Goal: Task Accomplishment & Management: Complete application form

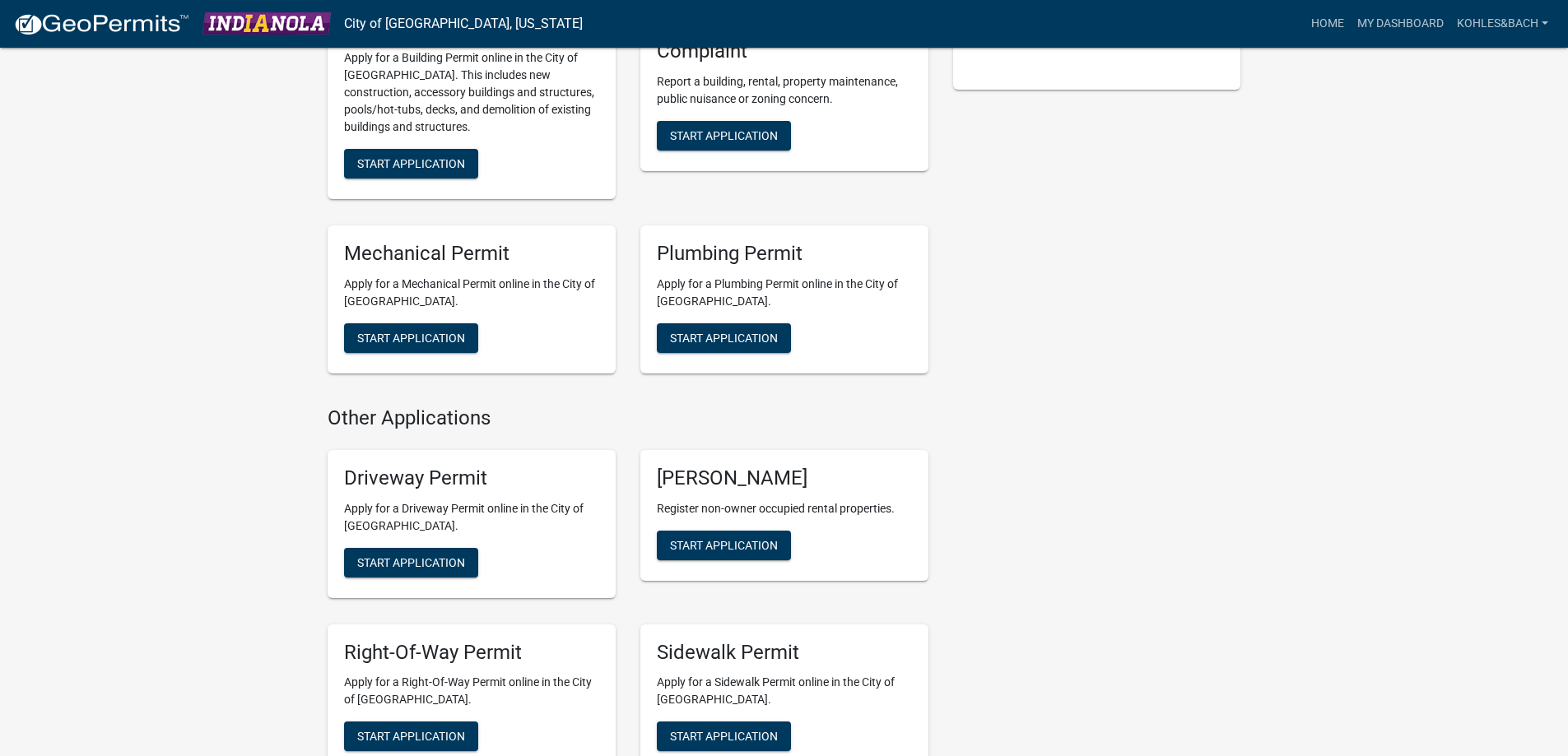
scroll to position [658, 0]
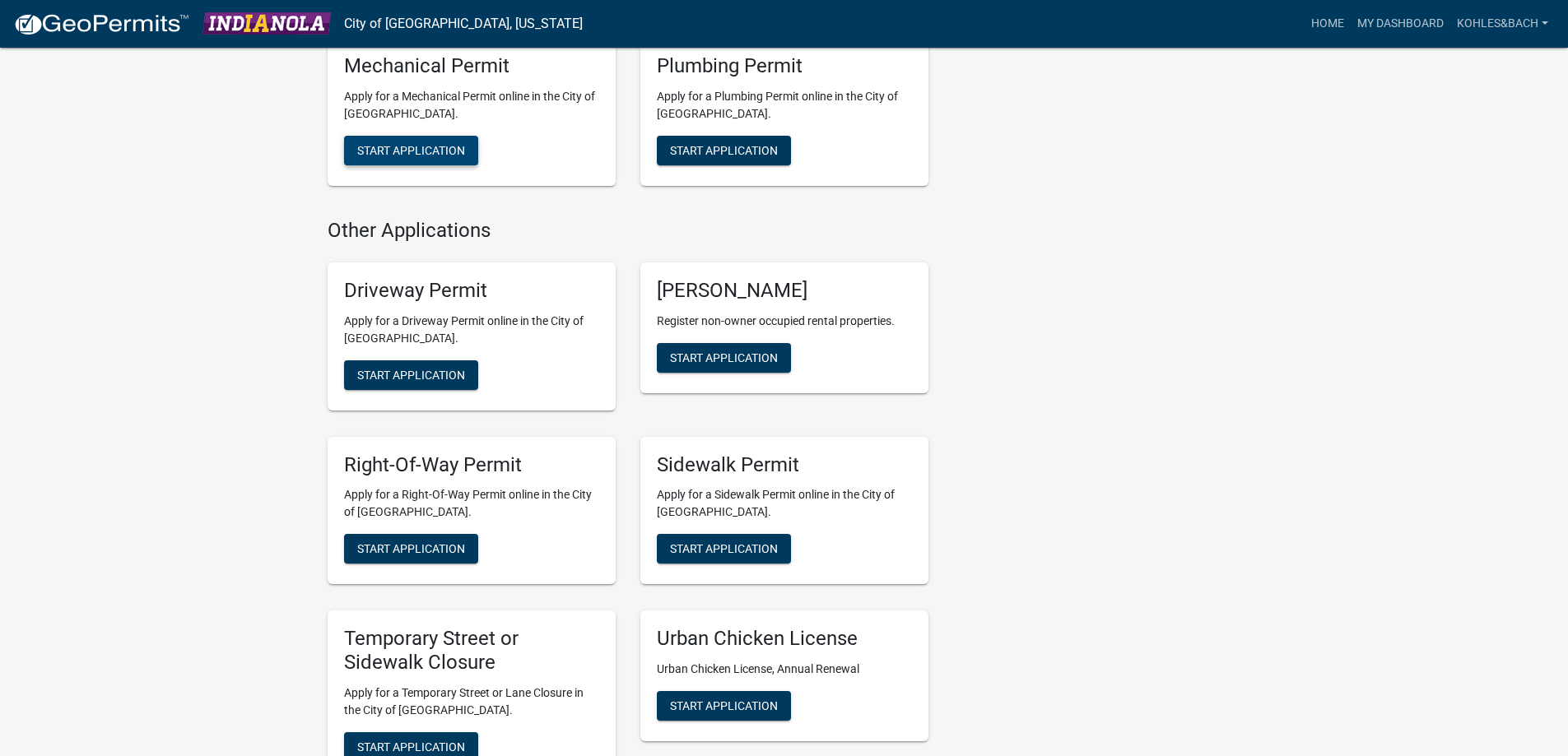
click at [465, 158] on span "Start Application" at bounding box center [411, 150] width 108 height 13
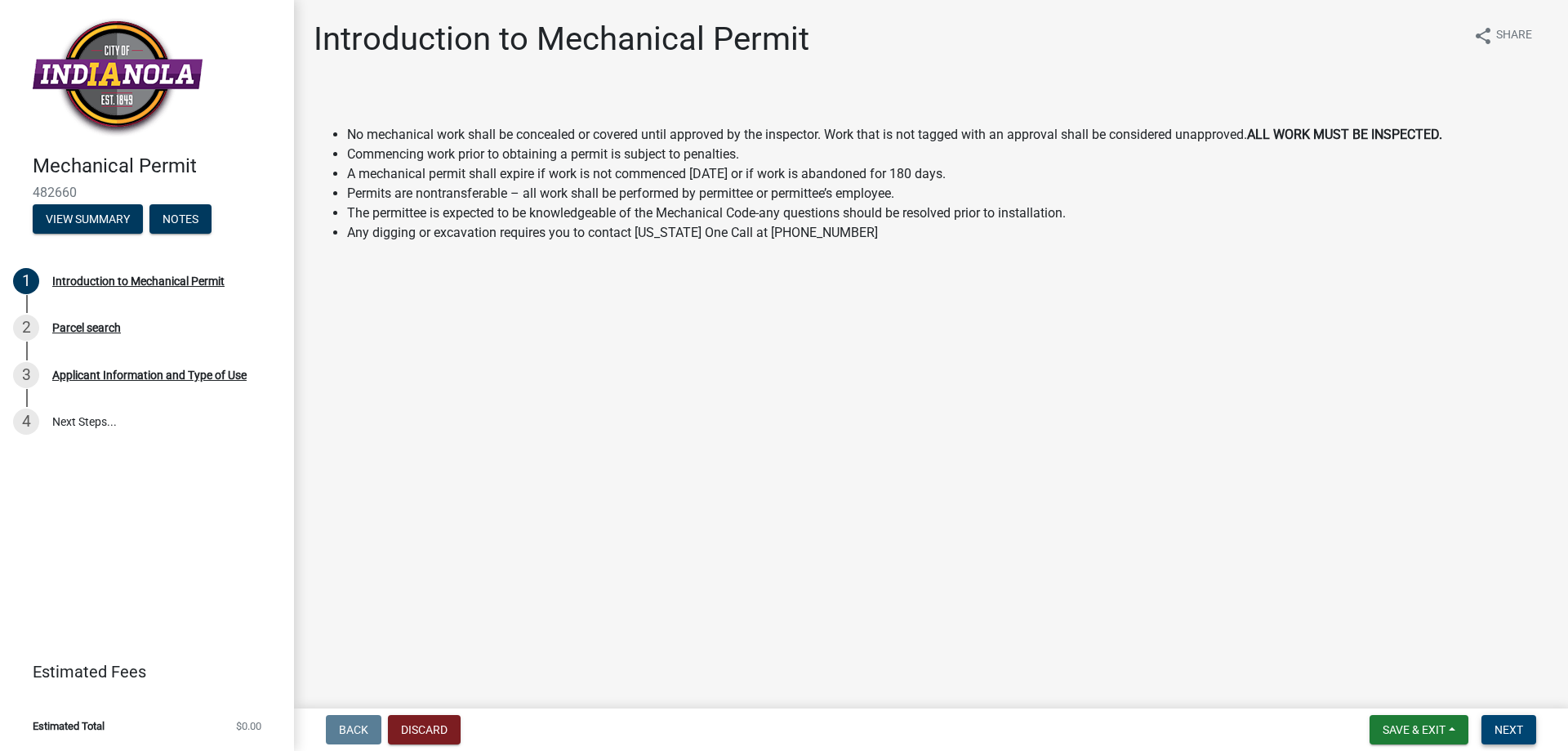
click at [1503, 724] on span "Next" at bounding box center [1509, 730] width 29 height 13
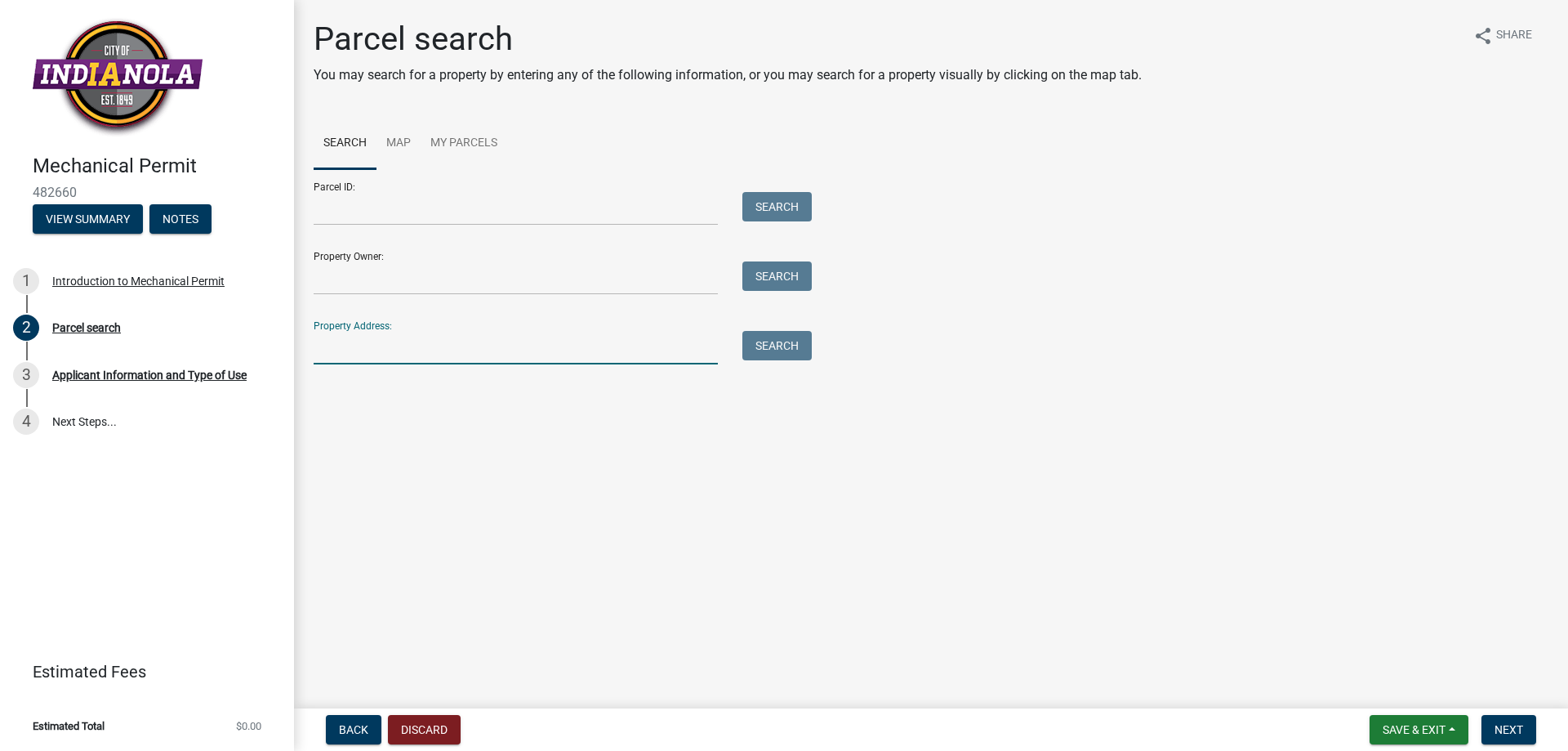
click at [354, 365] on input "Property Address:" at bounding box center [516, 347] width 404 height 33
type input "[STREET_ADDRESS]"
click at [787, 360] on button "Search" at bounding box center [777, 345] width 69 height 30
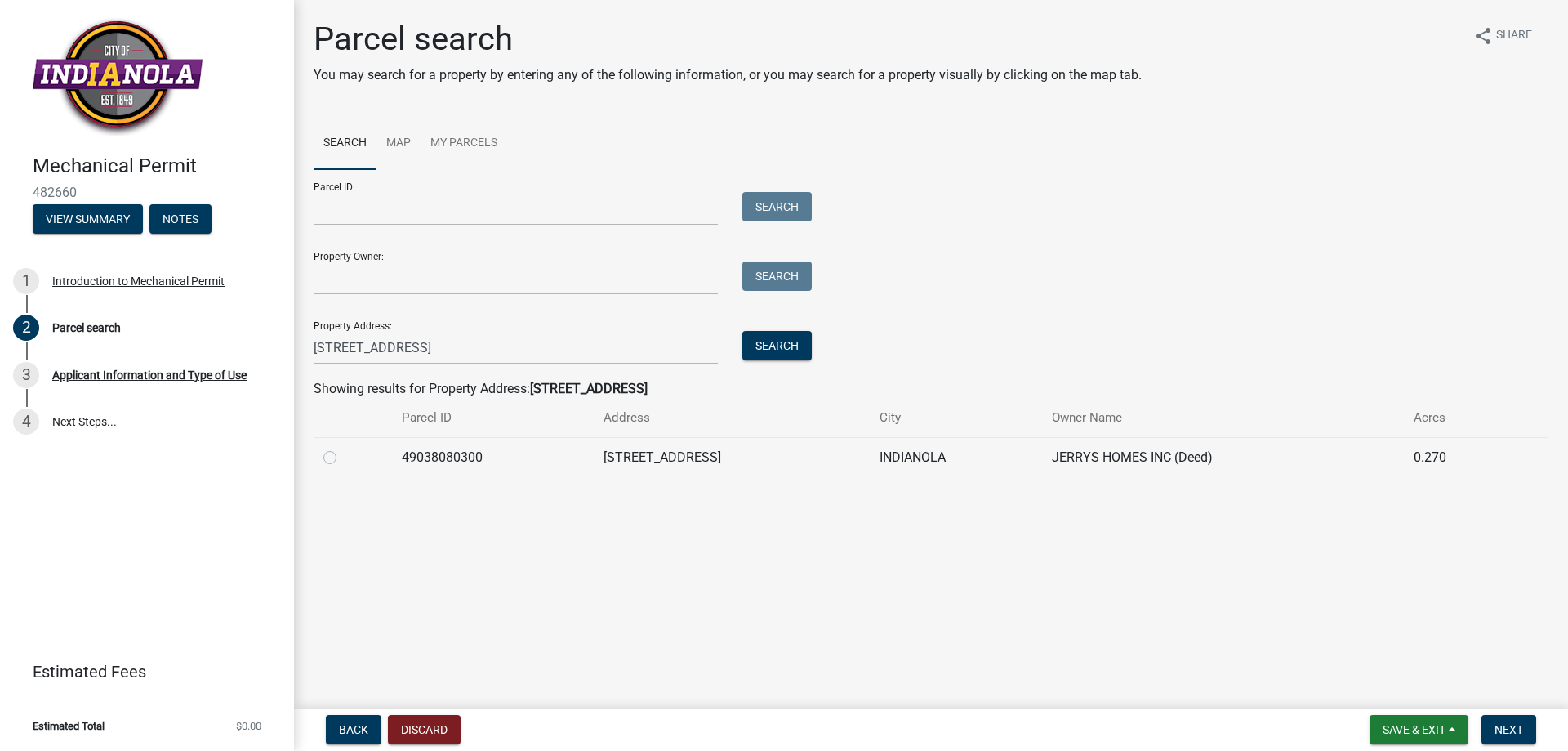
click at [343, 448] on label at bounding box center [343, 448] width 0 height 0
click at [343, 458] on input "radio" at bounding box center [348, 453] width 10 height 10
radio input "true"
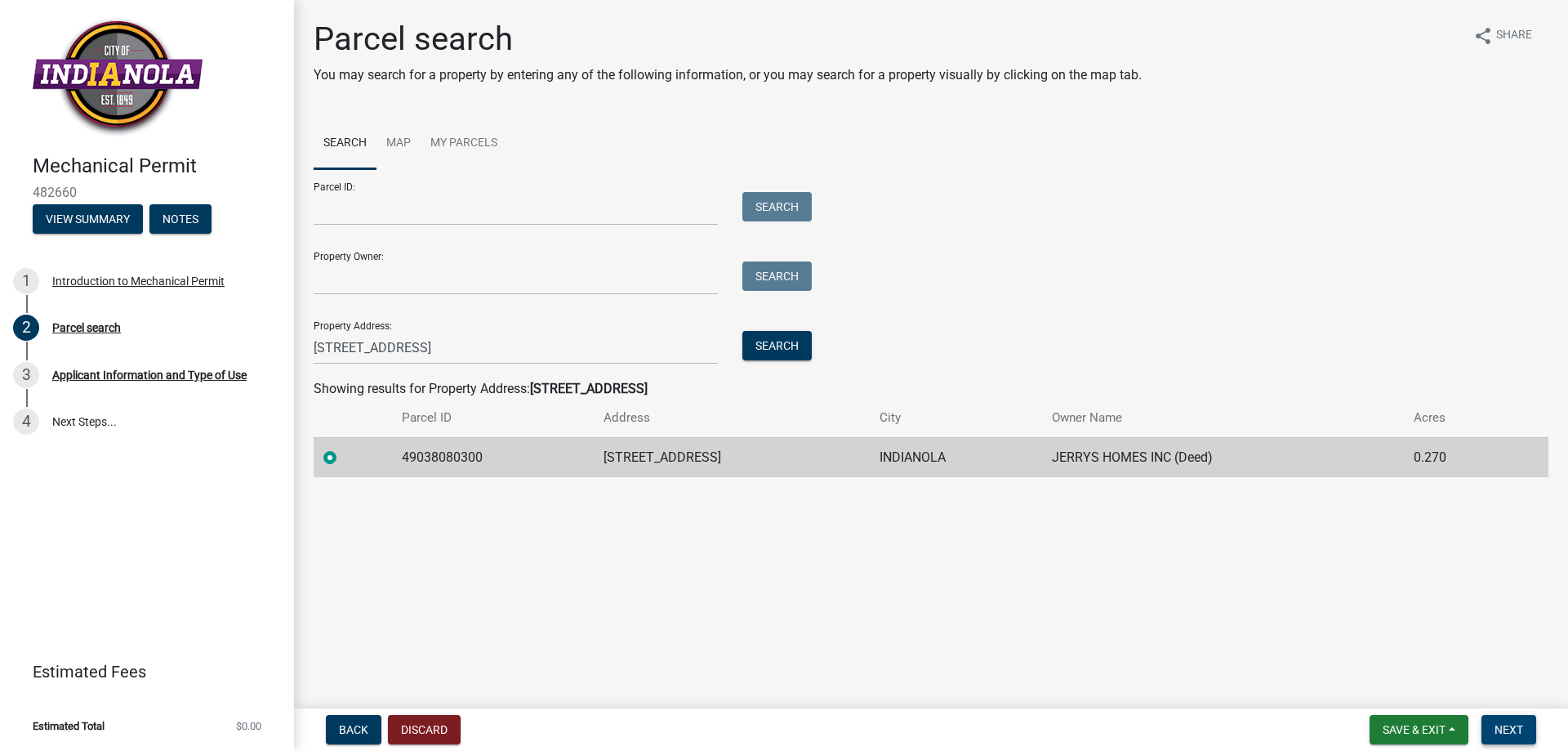
click at [1502, 723] on span "Next" at bounding box center [1509, 730] width 29 height 13
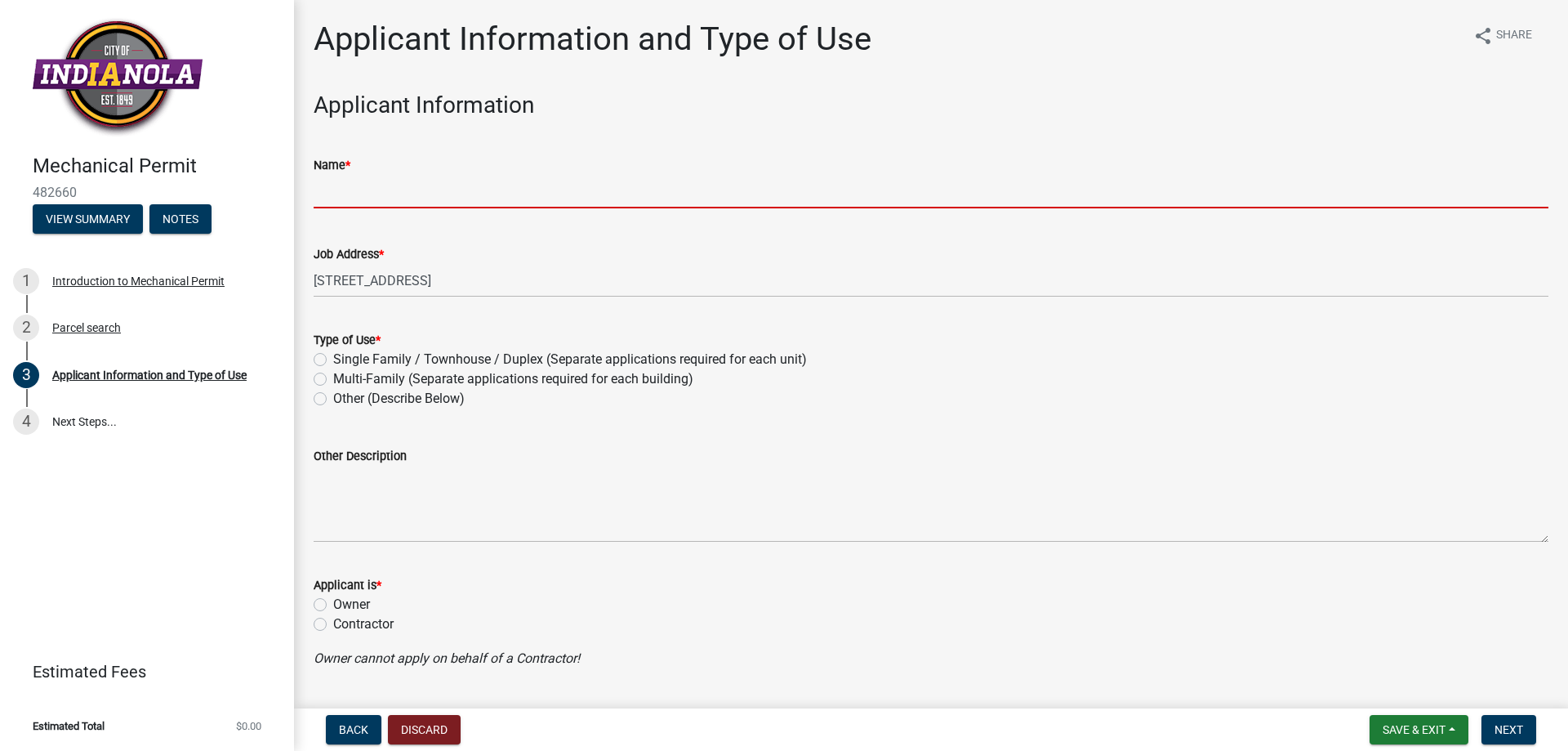
click at [433, 208] on input "Name *" at bounding box center [931, 192] width 1235 height 33
type input "[PERSON_NAME] & [PERSON_NAME]"
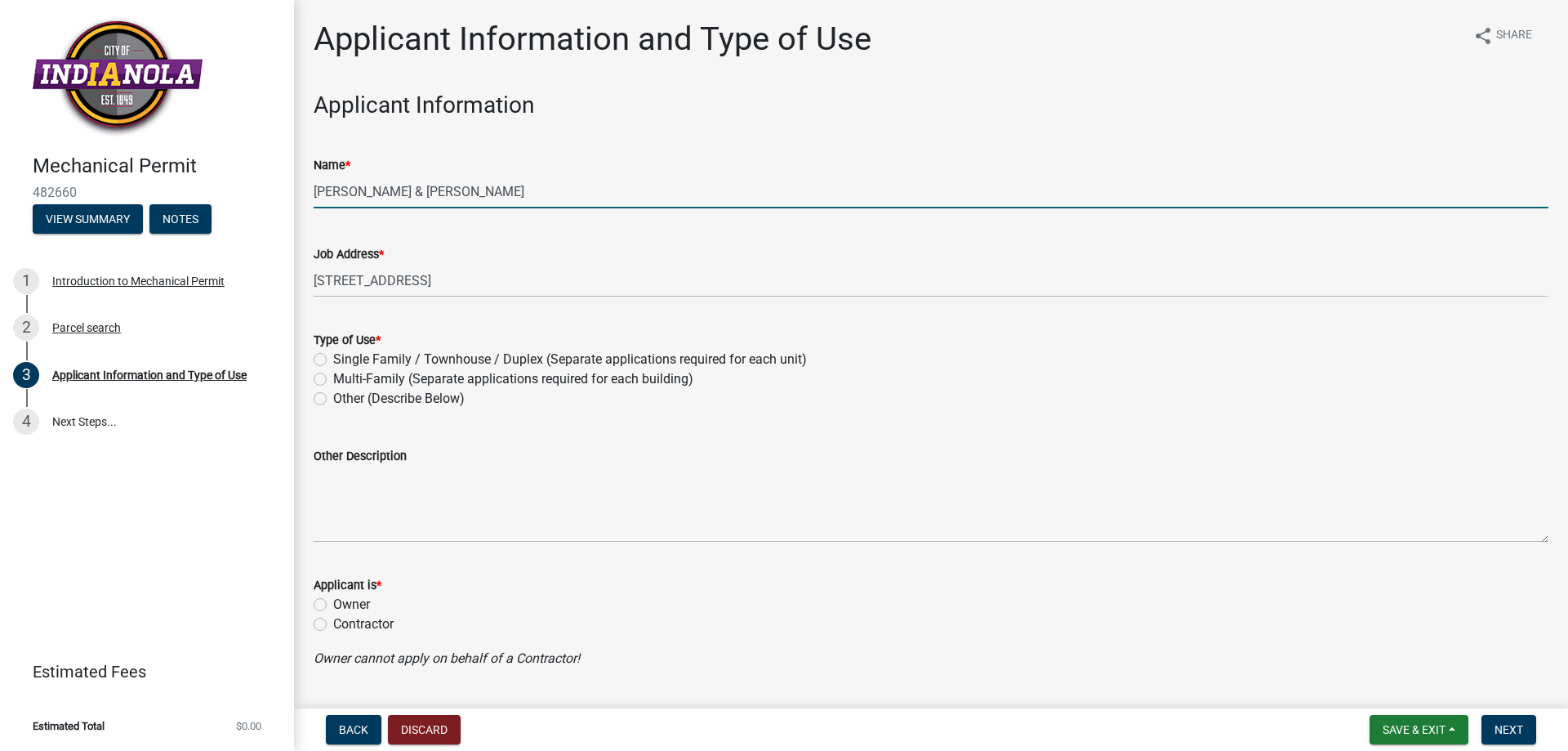
click at [333, 369] on label "Single Family / Townhouse / Duplex (Separate applications required for each uni…" at bounding box center [570, 359] width 474 height 19
click at [333, 360] on input "Single Family / Townhouse / Duplex (Separate applications required for each uni…" at bounding box center [338, 355] width 10 height 10
radio input "true"
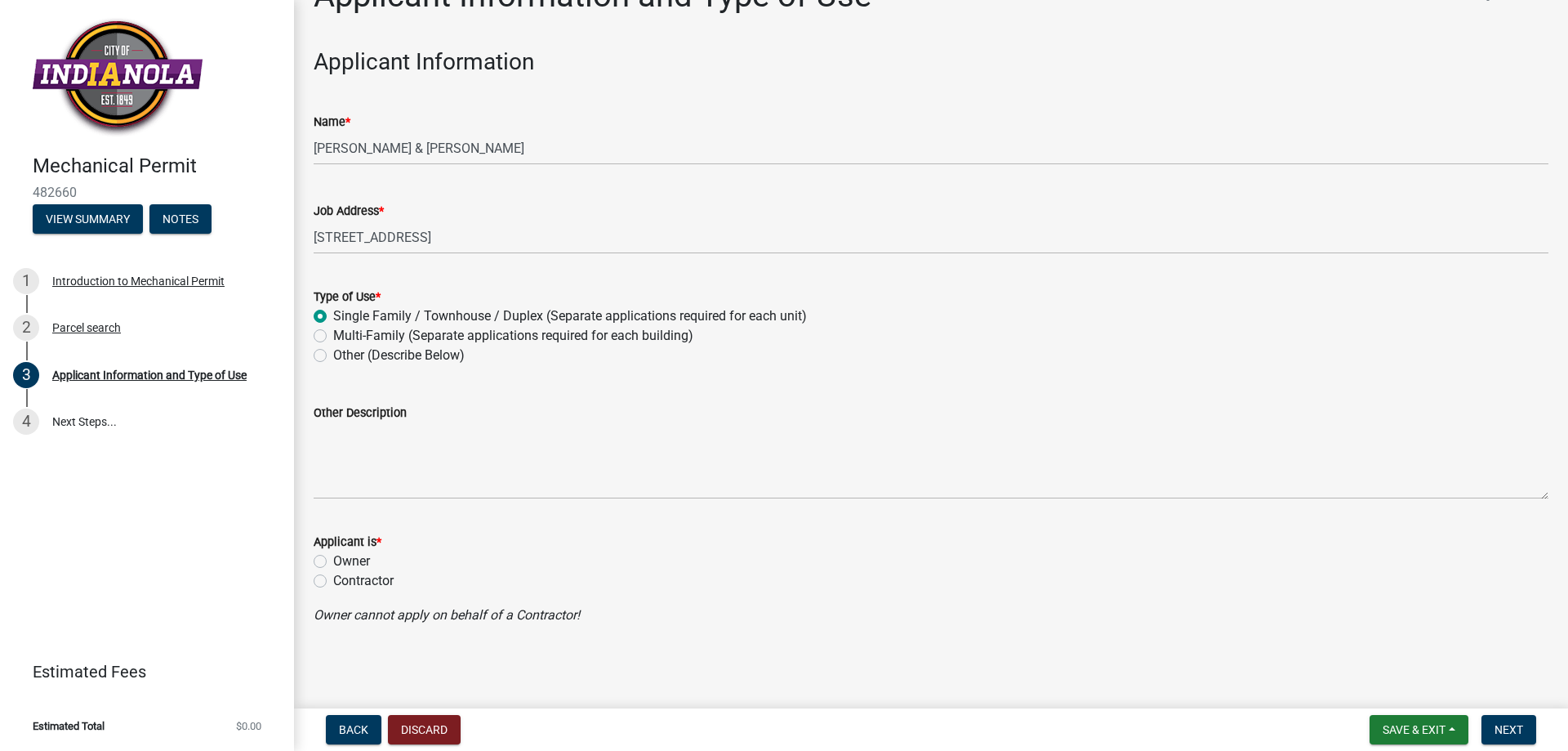
scroll to position [163, 0]
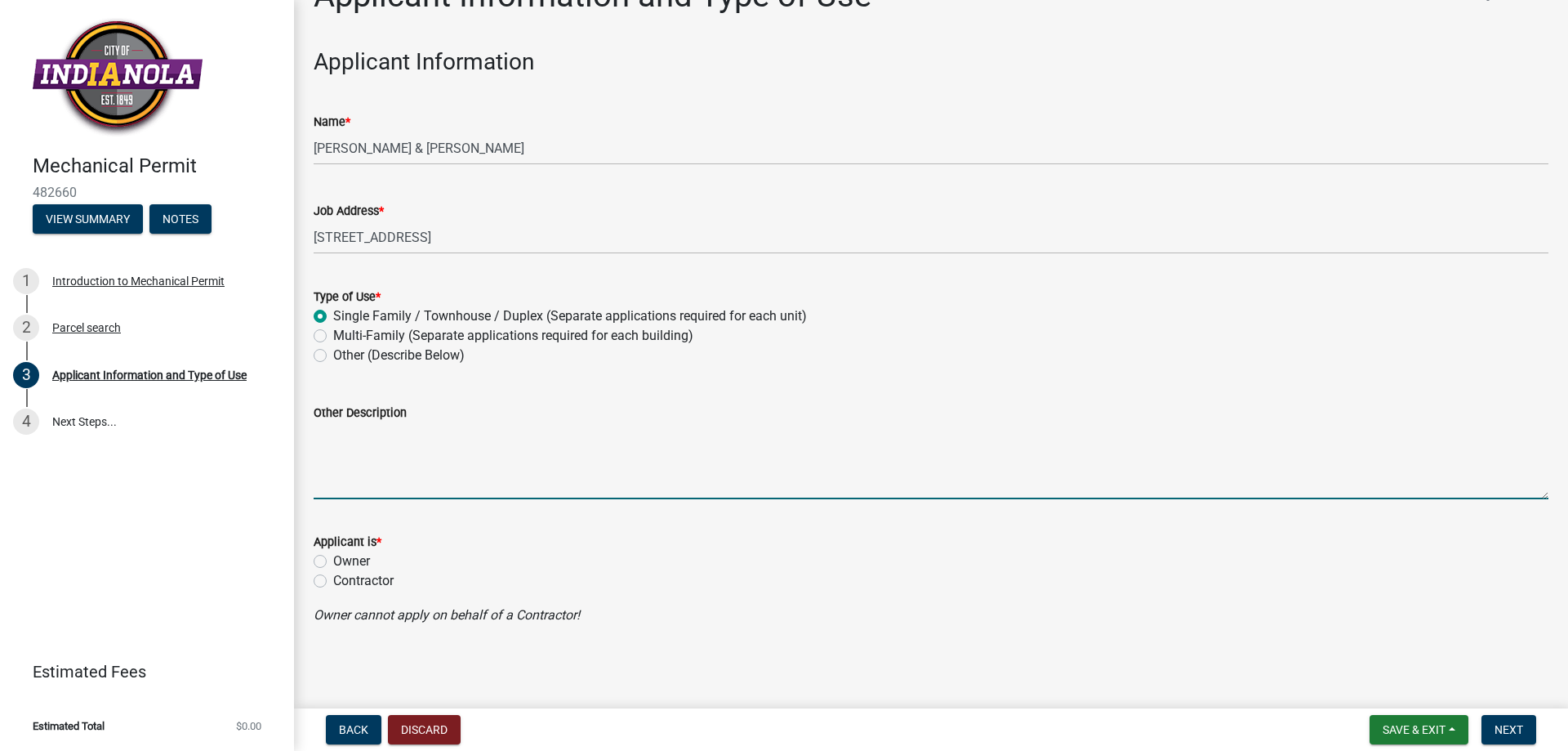
click at [437, 456] on textarea "Other Description" at bounding box center [931, 460] width 1235 height 77
type textarea "install gas fireplace"
click at [333, 571] on label "Contractor" at bounding box center [363, 581] width 60 height 19
click at [333, 571] on input "Contractor" at bounding box center [338, 576] width 10 height 10
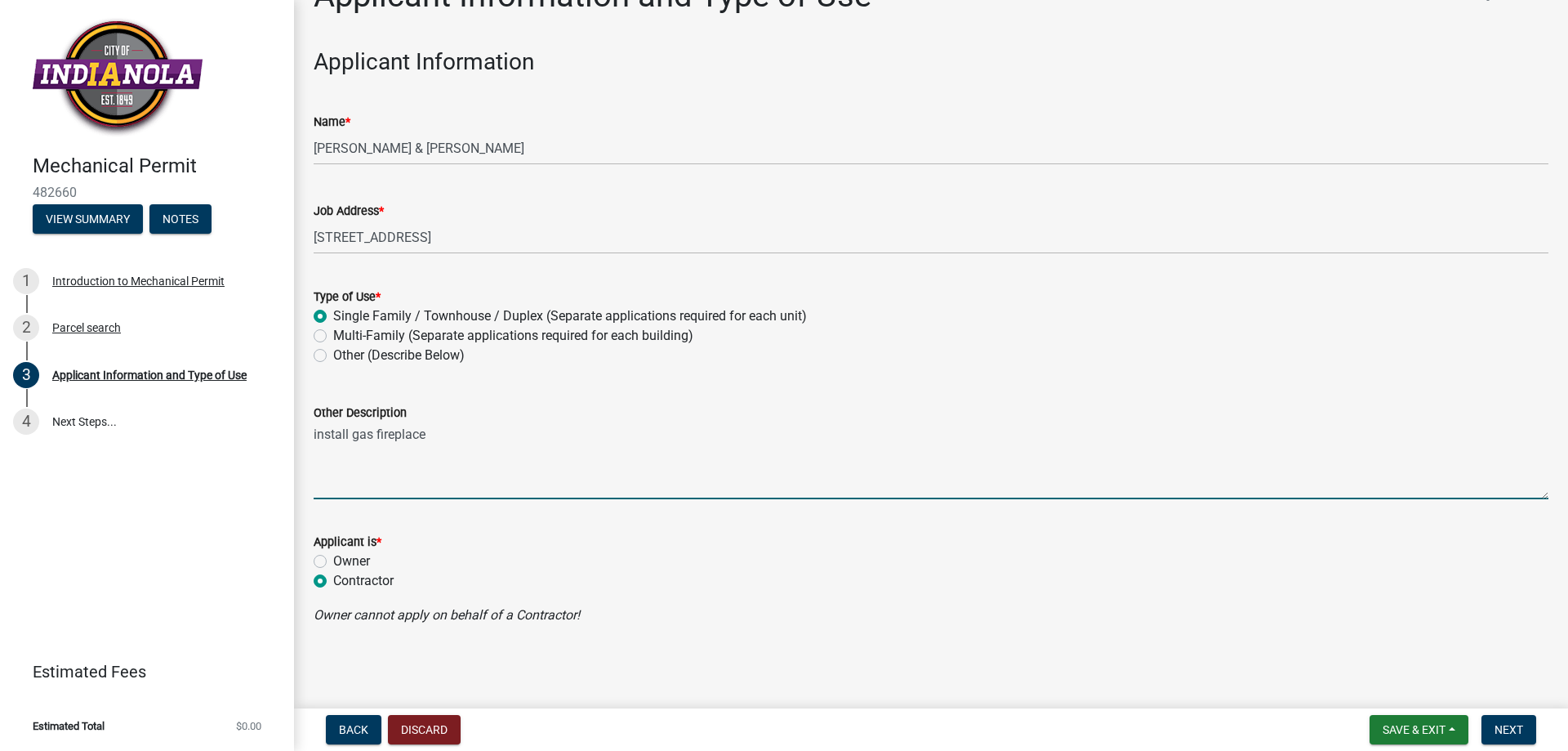
radio input "true"
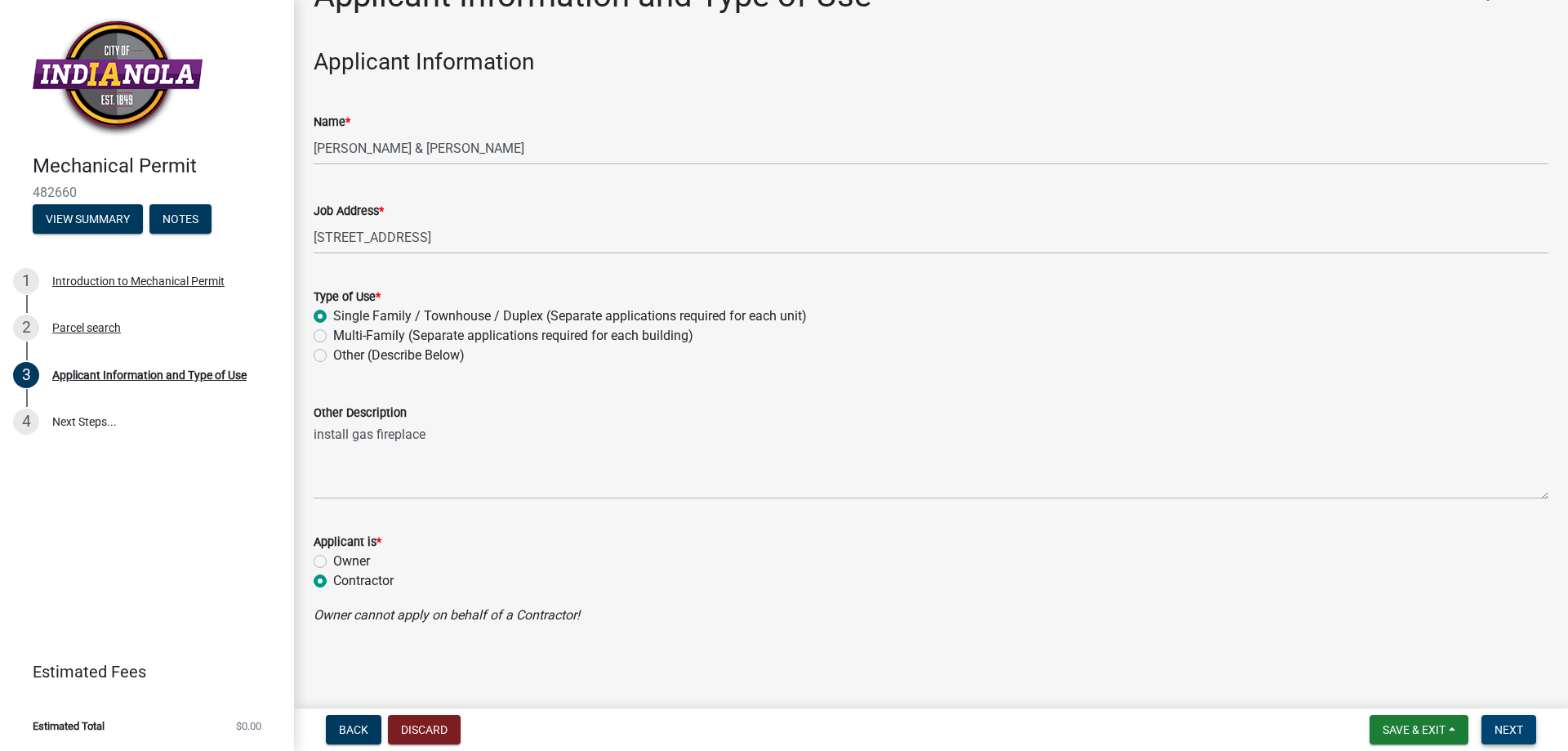
click at [1508, 724] on span "Next" at bounding box center [1509, 730] width 29 height 13
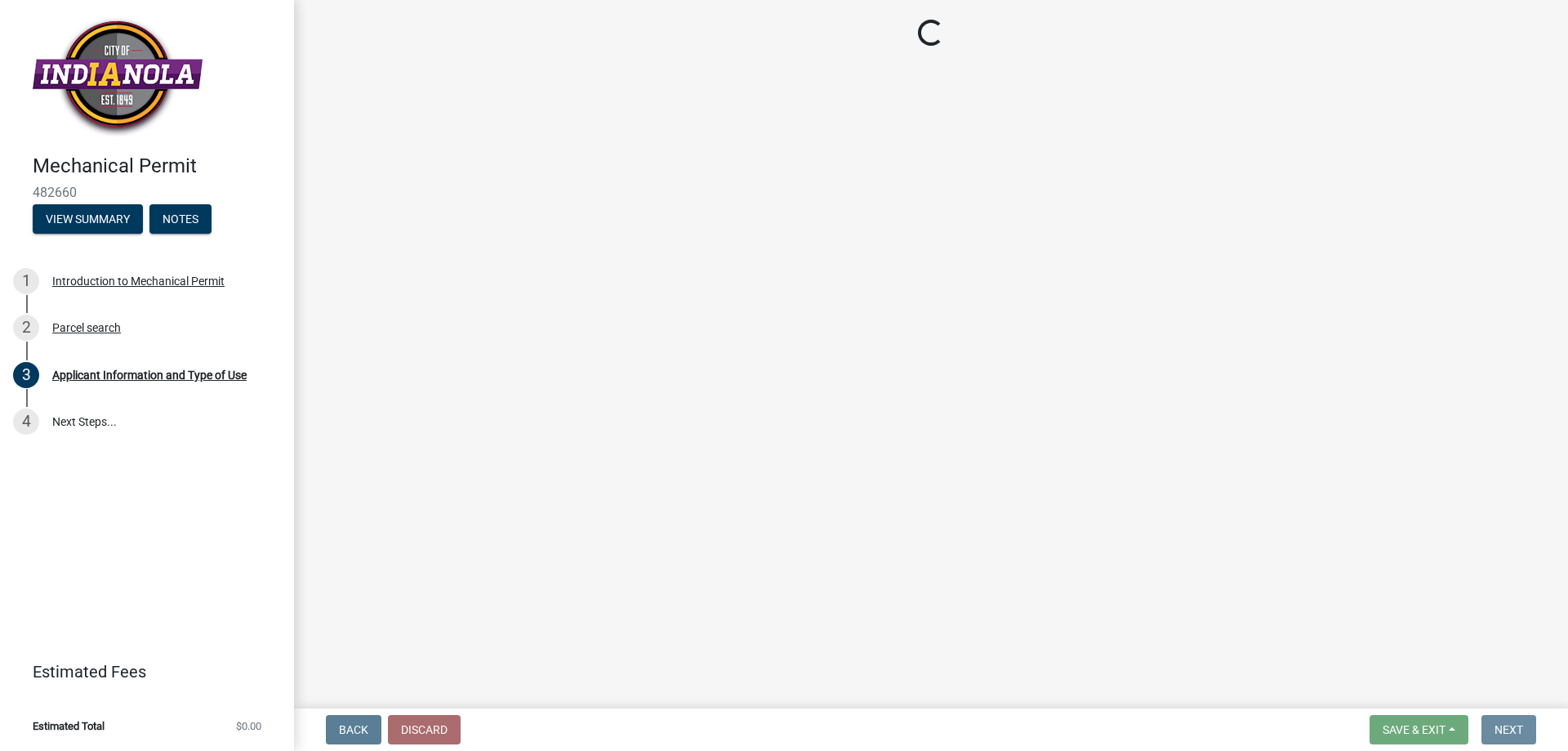
scroll to position [0, 0]
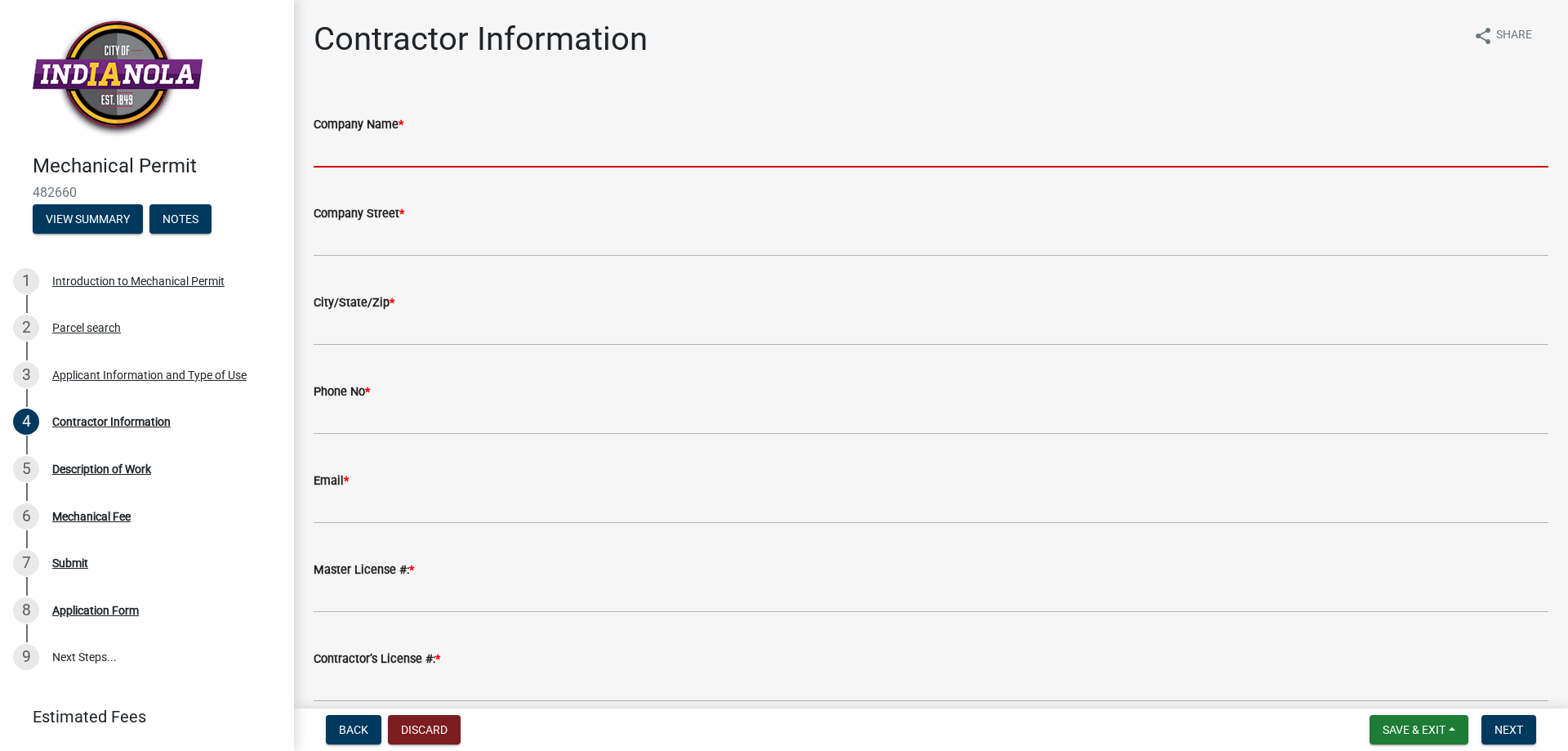
click at [400, 168] on input "Company Name *" at bounding box center [931, 151] width 1235 height 33
type input "[PERSON_NAME] & [PERSON_NAME]"
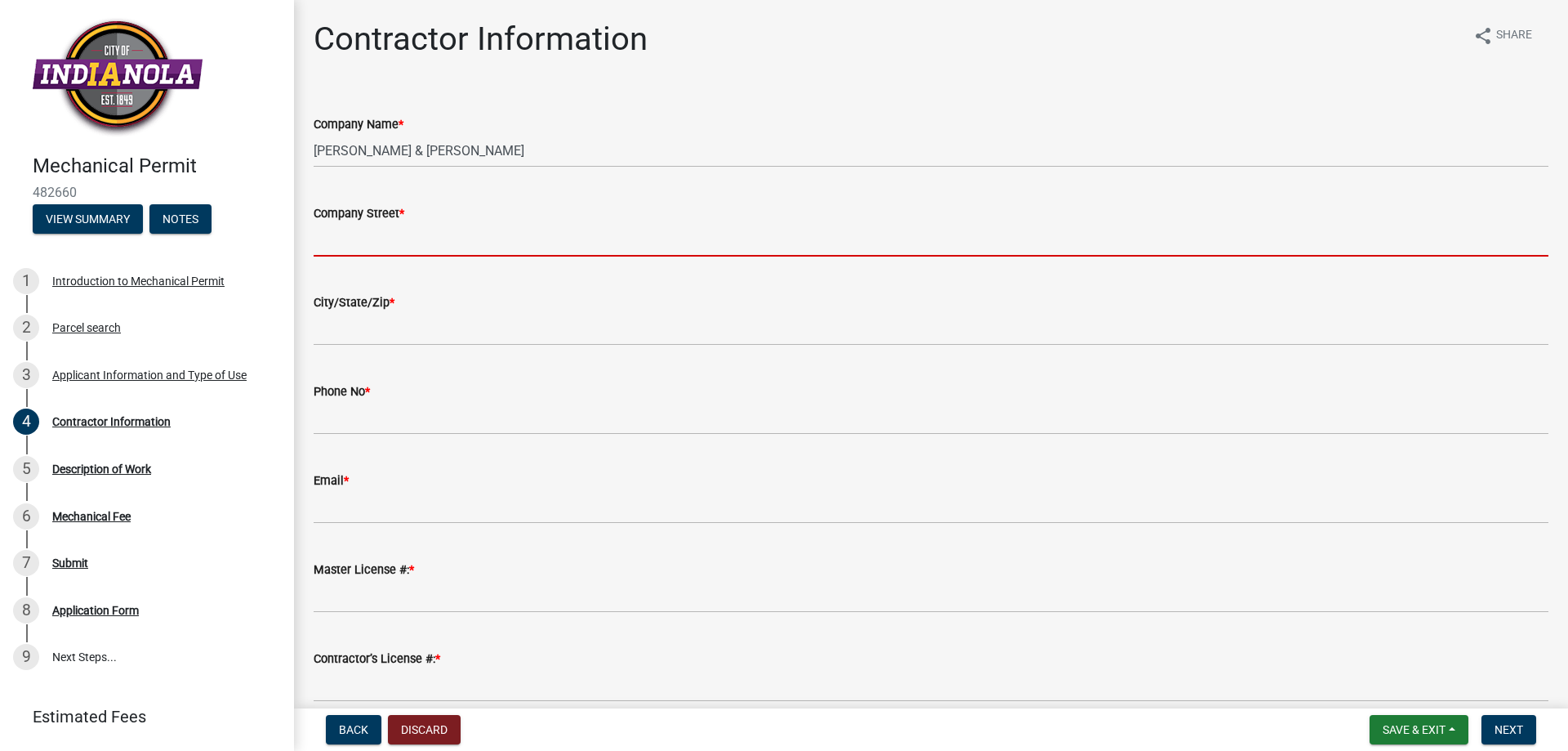
click at [406, 257] on input "Company Street *" at bounding box center [931, 240] width 1235 height 33
type input "[STREET_ADDRESS][PERSON_NAME]"
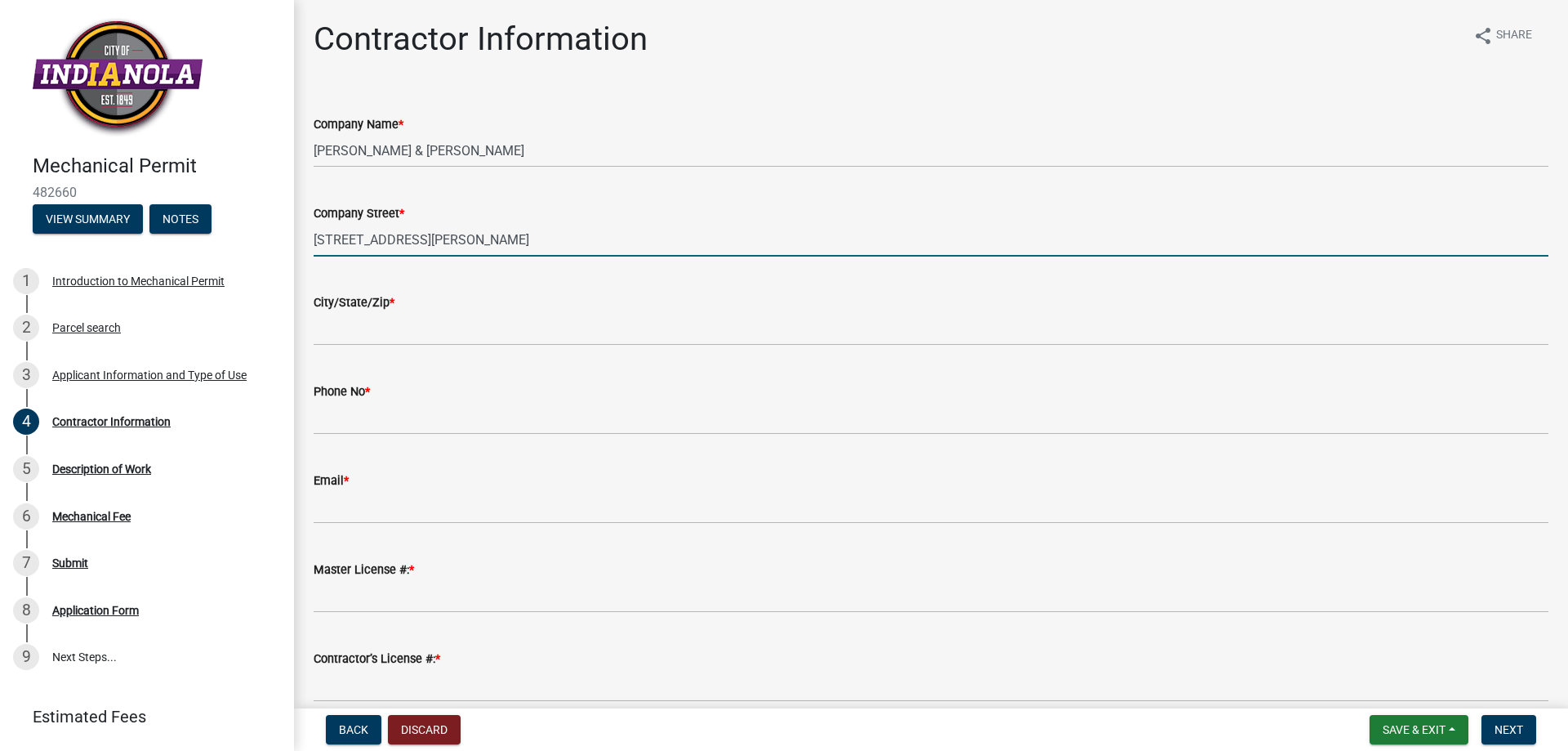
type input "[PERSON_NAME]"
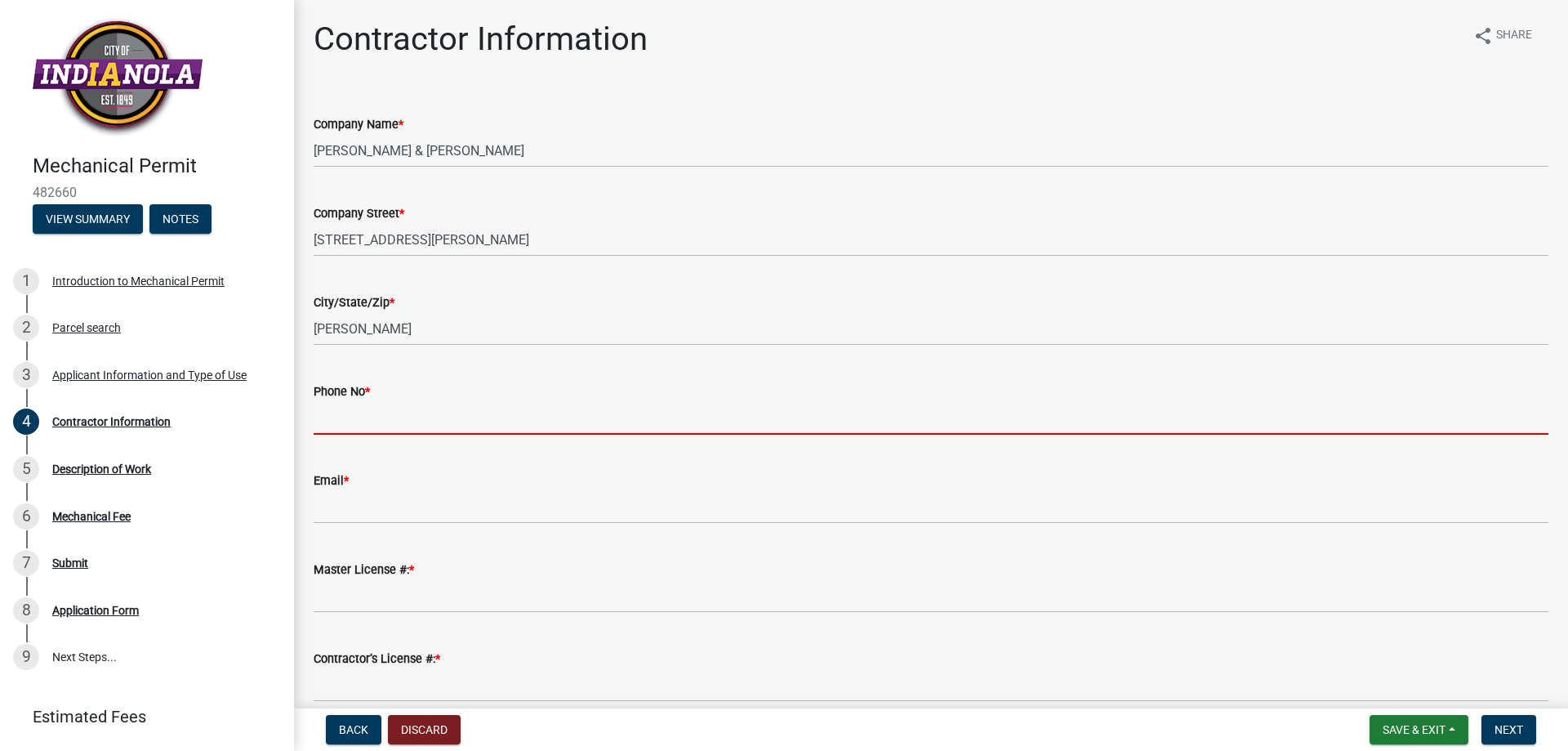
click at [392, 434] on input "Phone No *" at bounding box center [931, 418] width 1235 height 33
type input "5152782900"
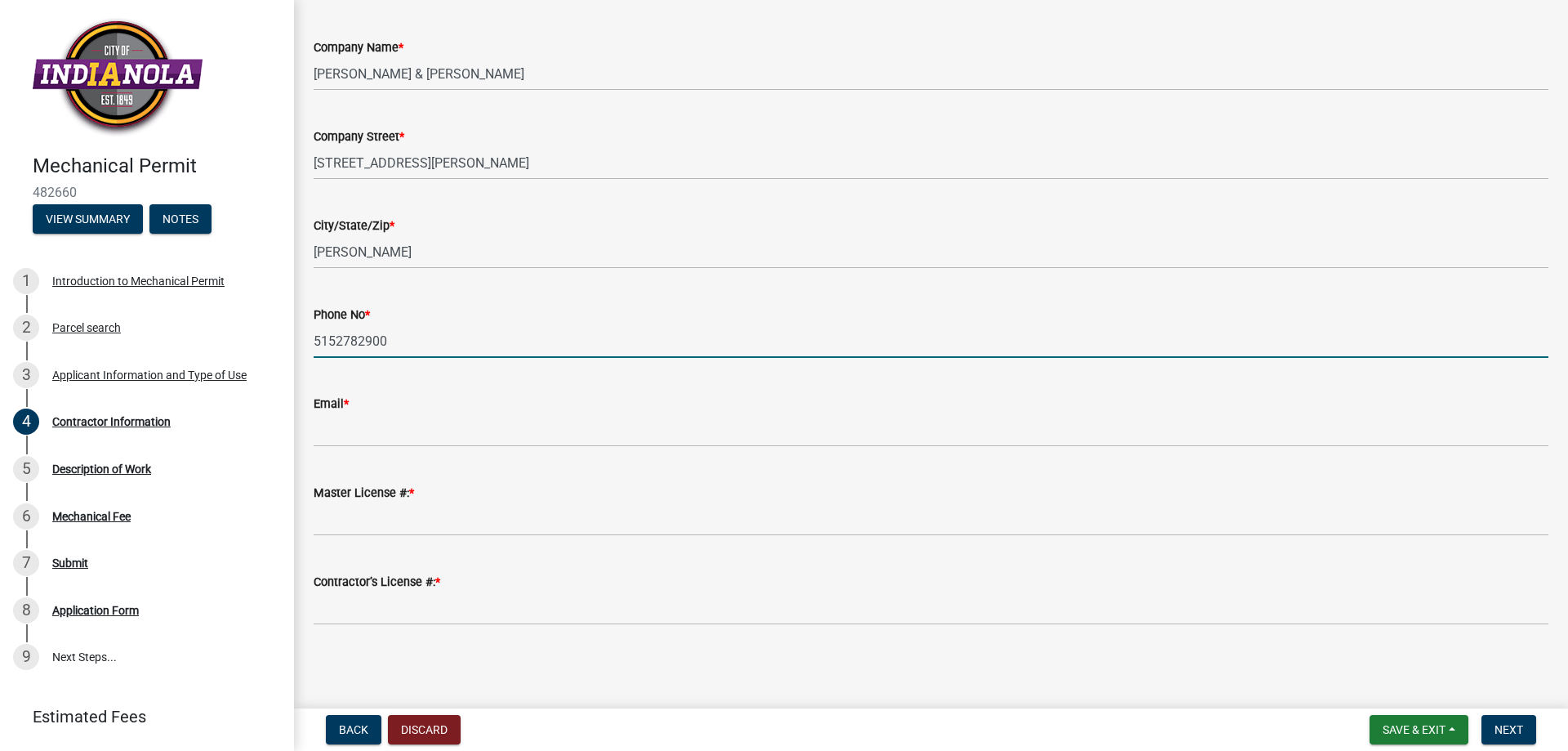
scroll to position [163, 0]
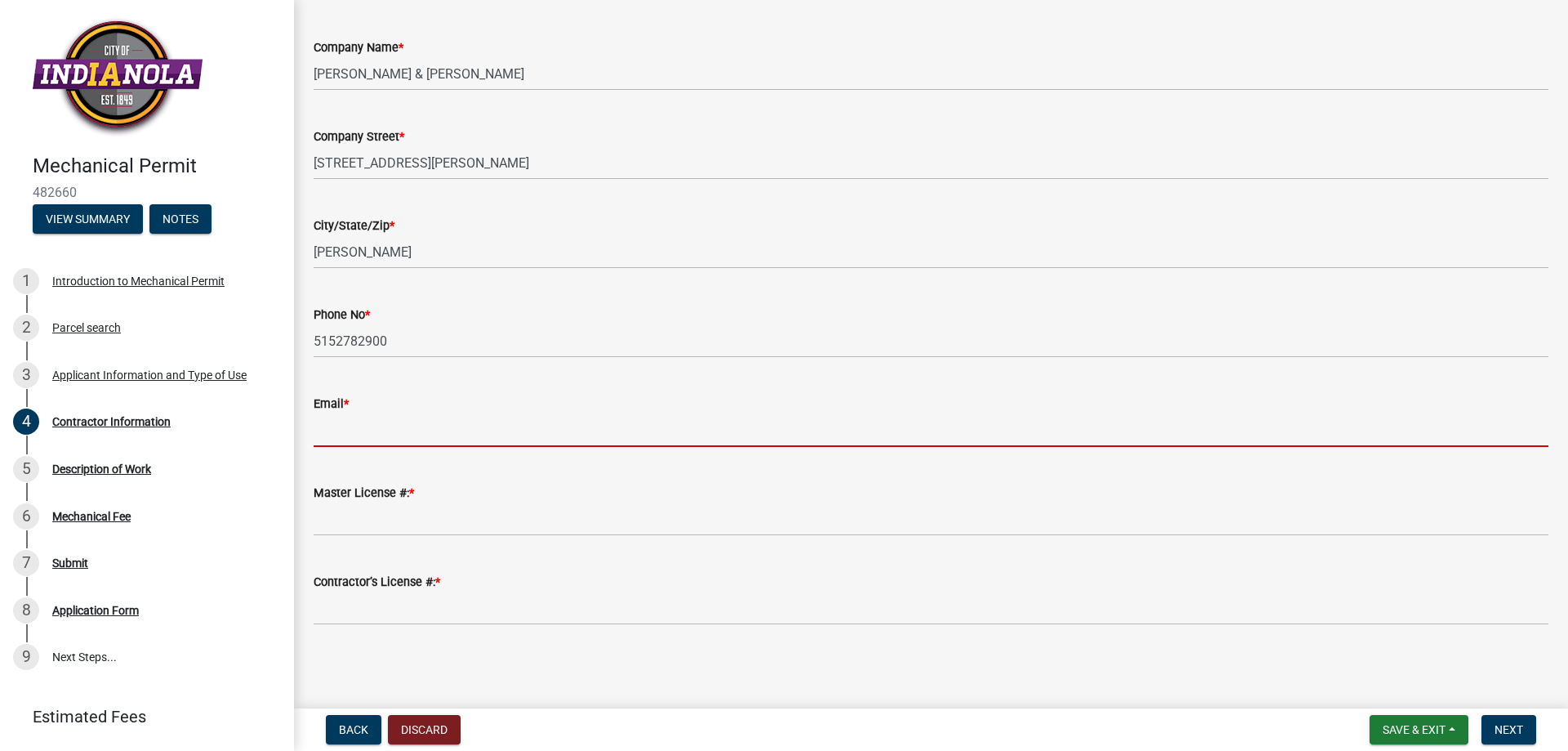
click at [376, 447] on input "Email *" at bounding box center [931, 431] width 1235 height 33
type input "[EMAIL_ADDRESS][DOMAIN_NAME]"
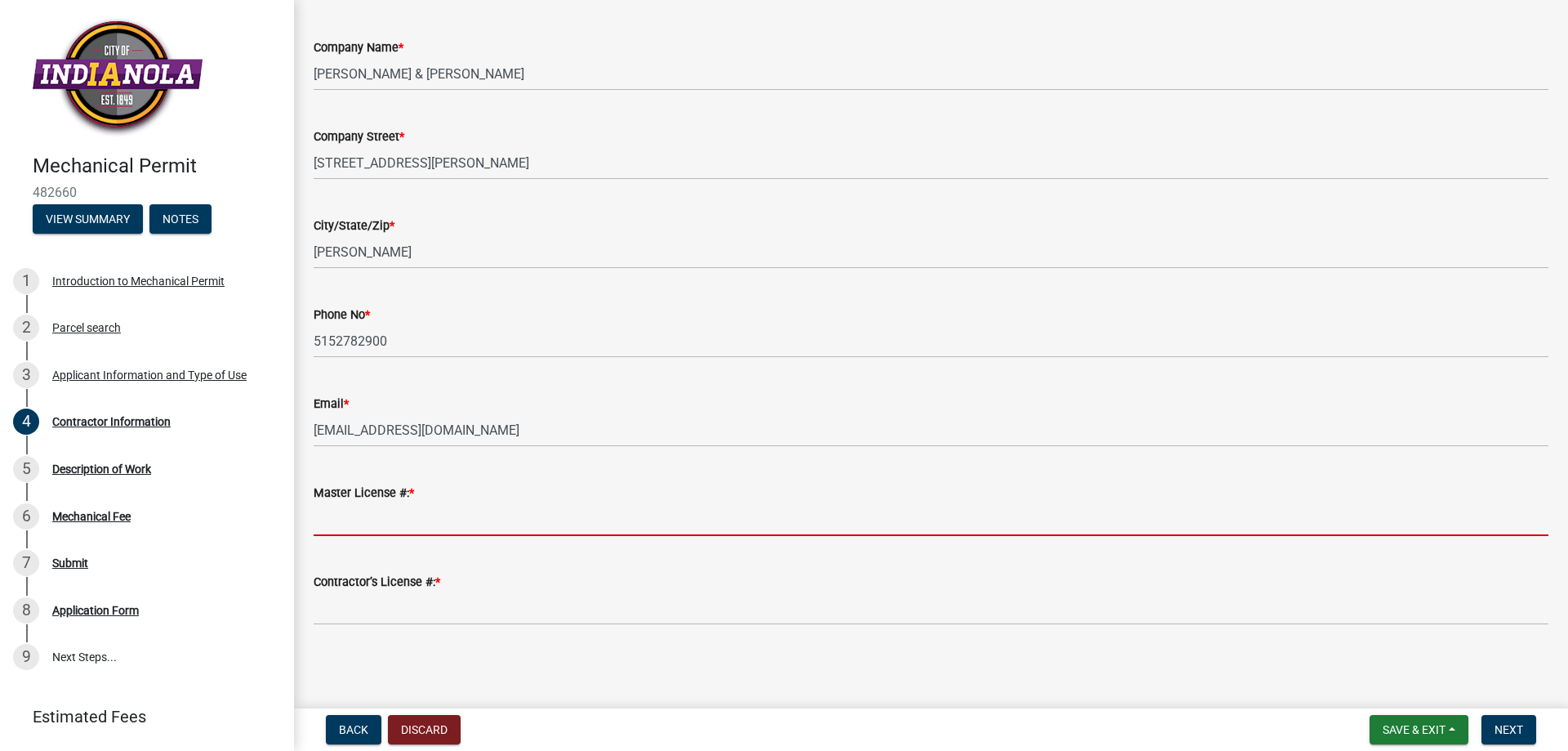
click at [365, 536] on input "Master License #: *" at bounding box center [931, 519] width 1235 height 33
type input "582"
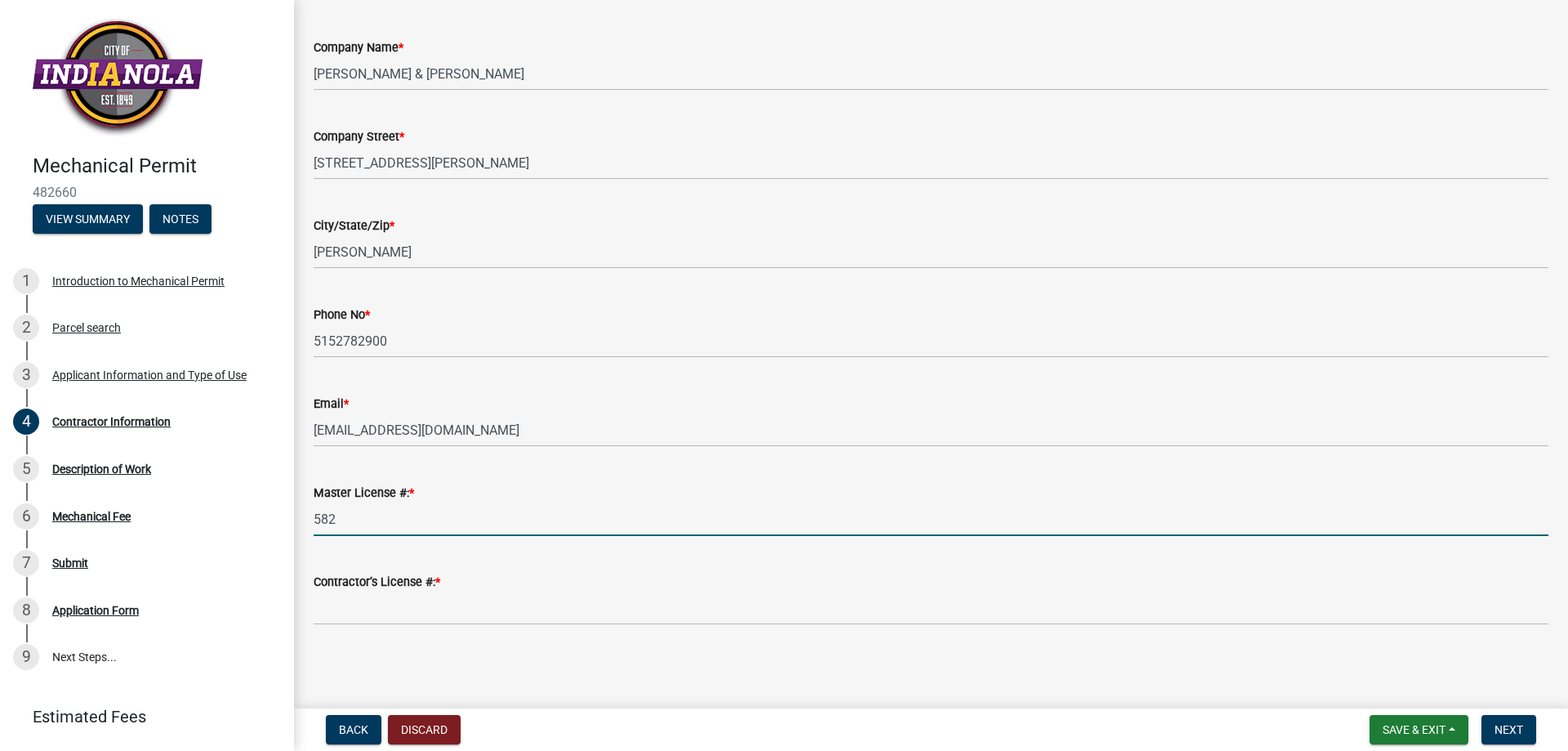
scroll to position [257, 0]
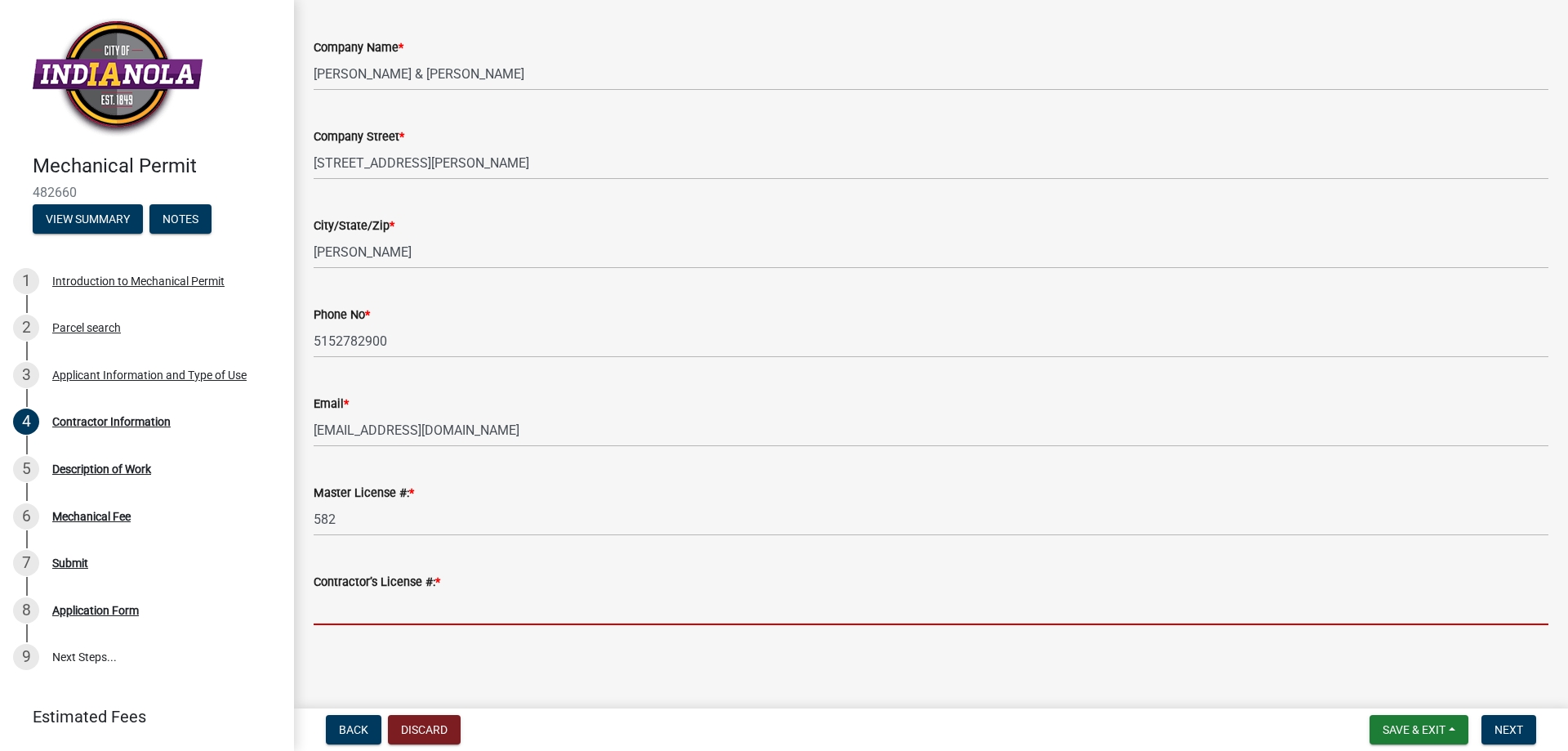
click at [378, 593] on input "Contractor’s License #: *" at bounding box center [931, 608] width 1235 height 33
type input "50076"
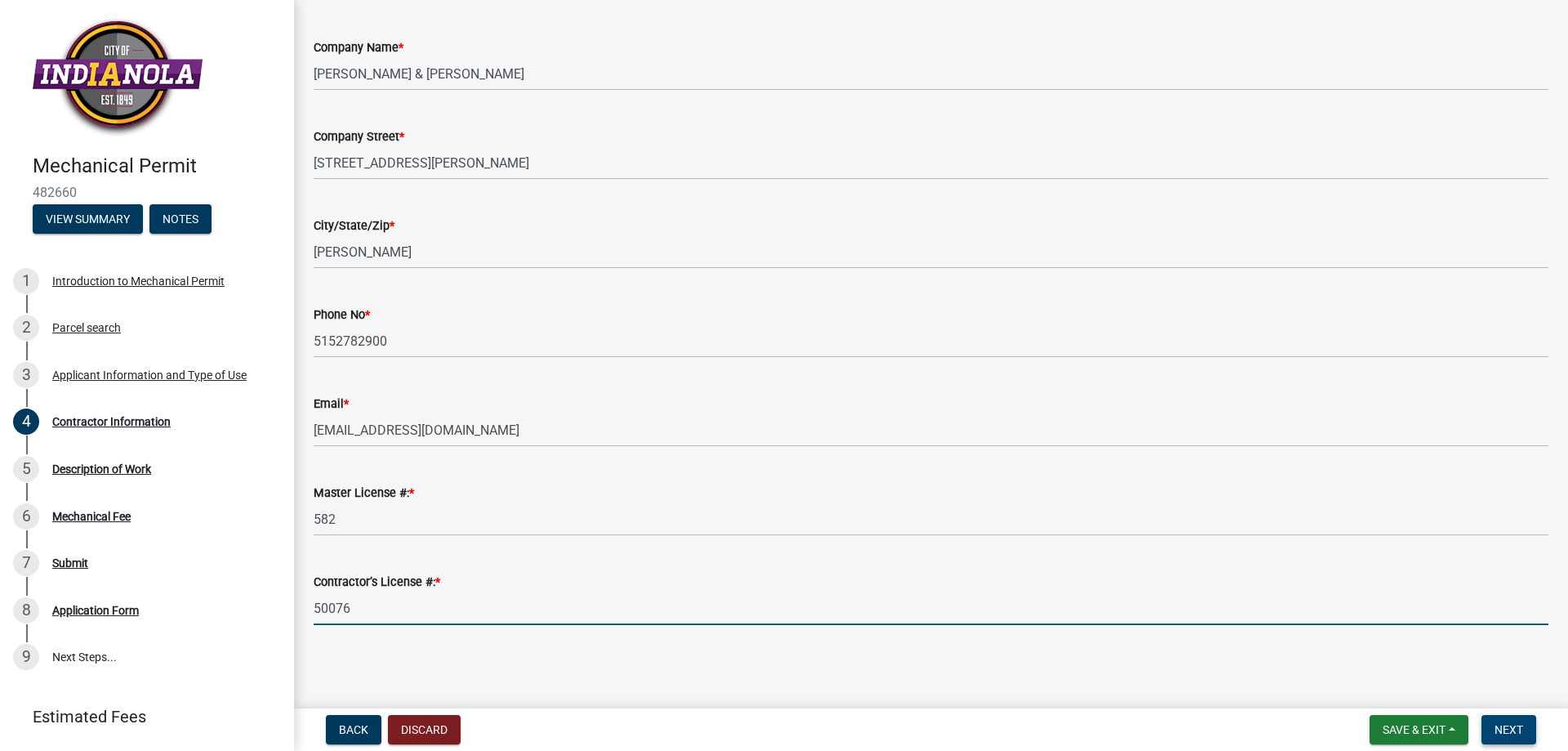
click at [1495, 723] on span "Next" at bounding box center [1509, 730] width 29 height 13
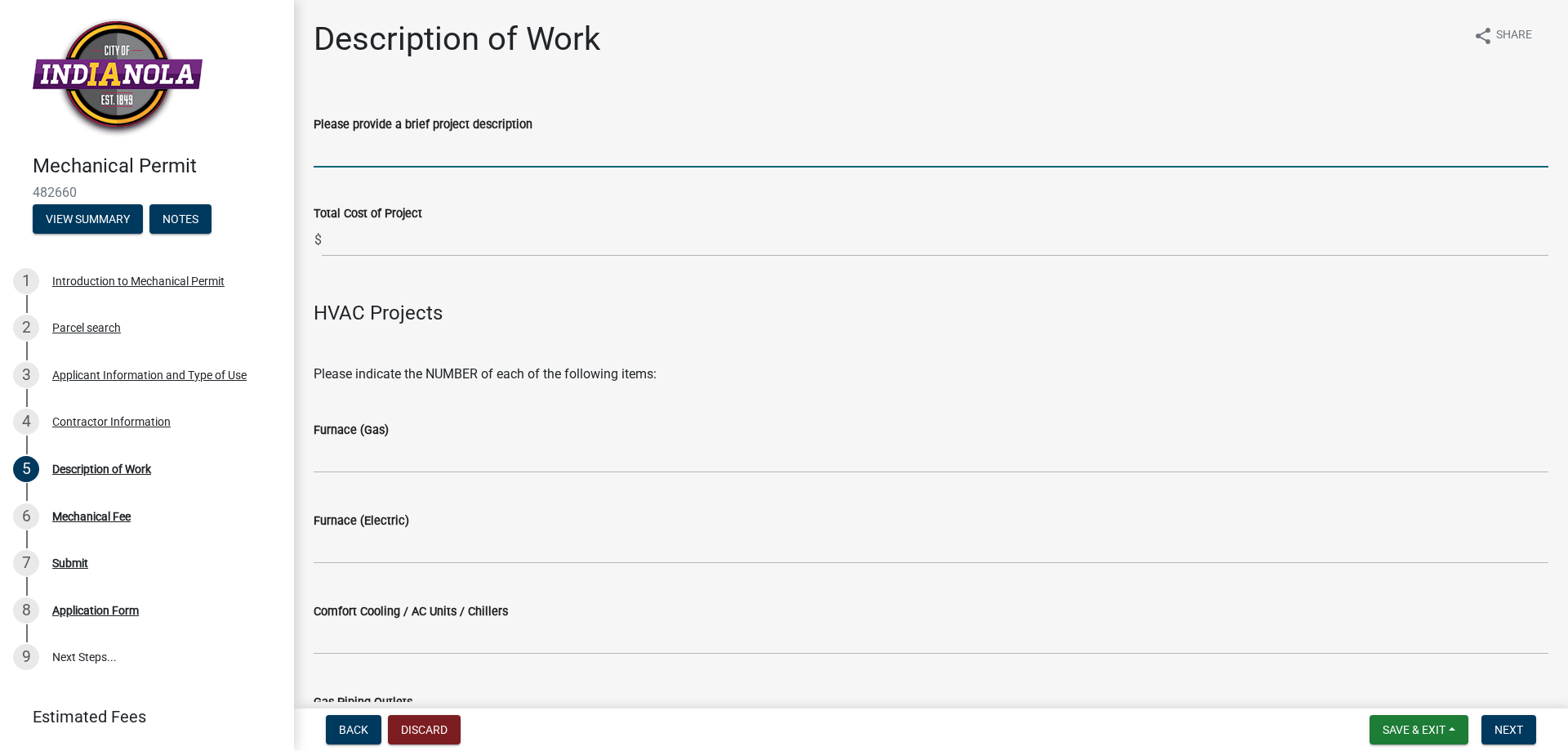
click at [470, 168] on input "Please provide a brief project description" at bounding box center [931, 151] width 1235 height 33
type input "installing gas firepalce"
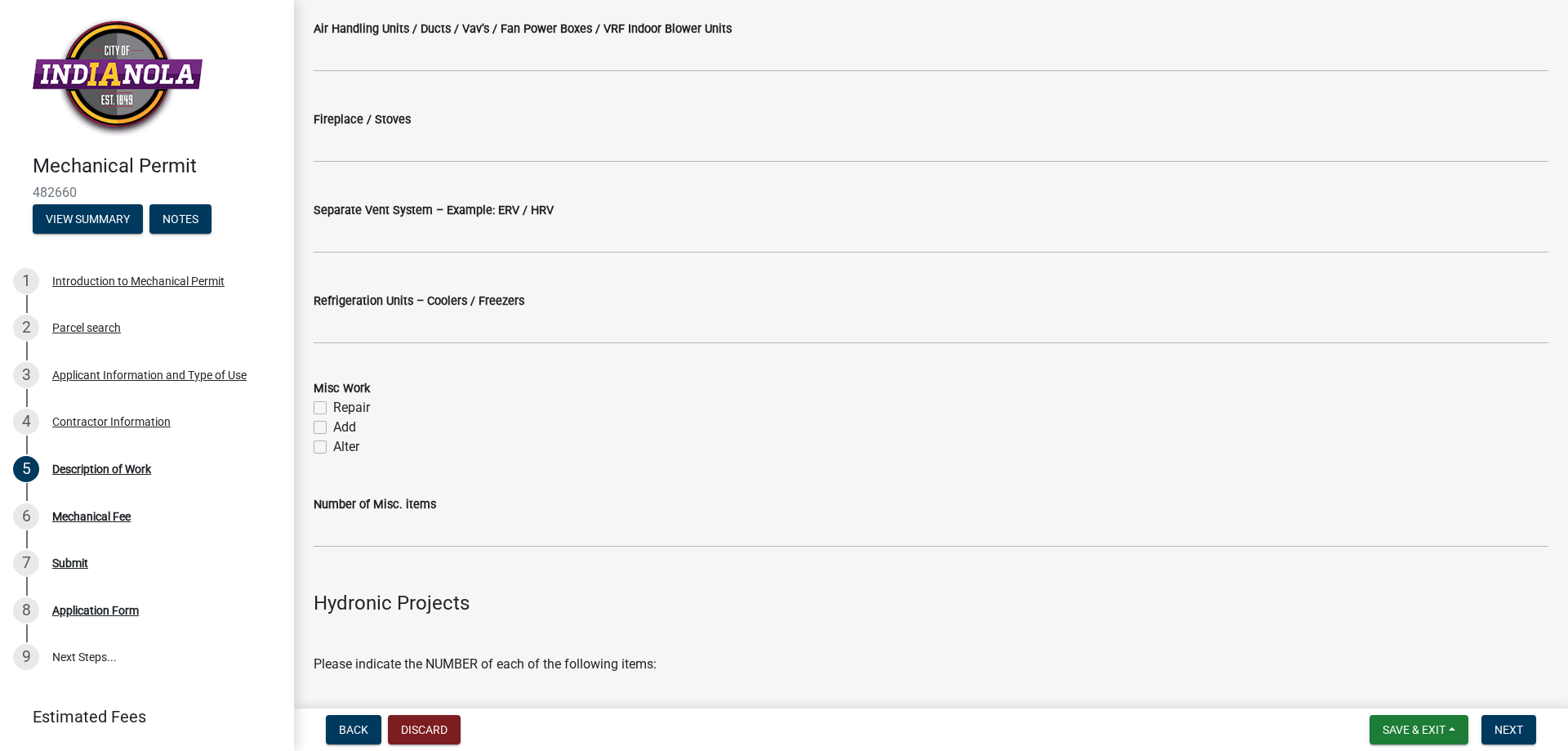
scroll to position [1580, 0]
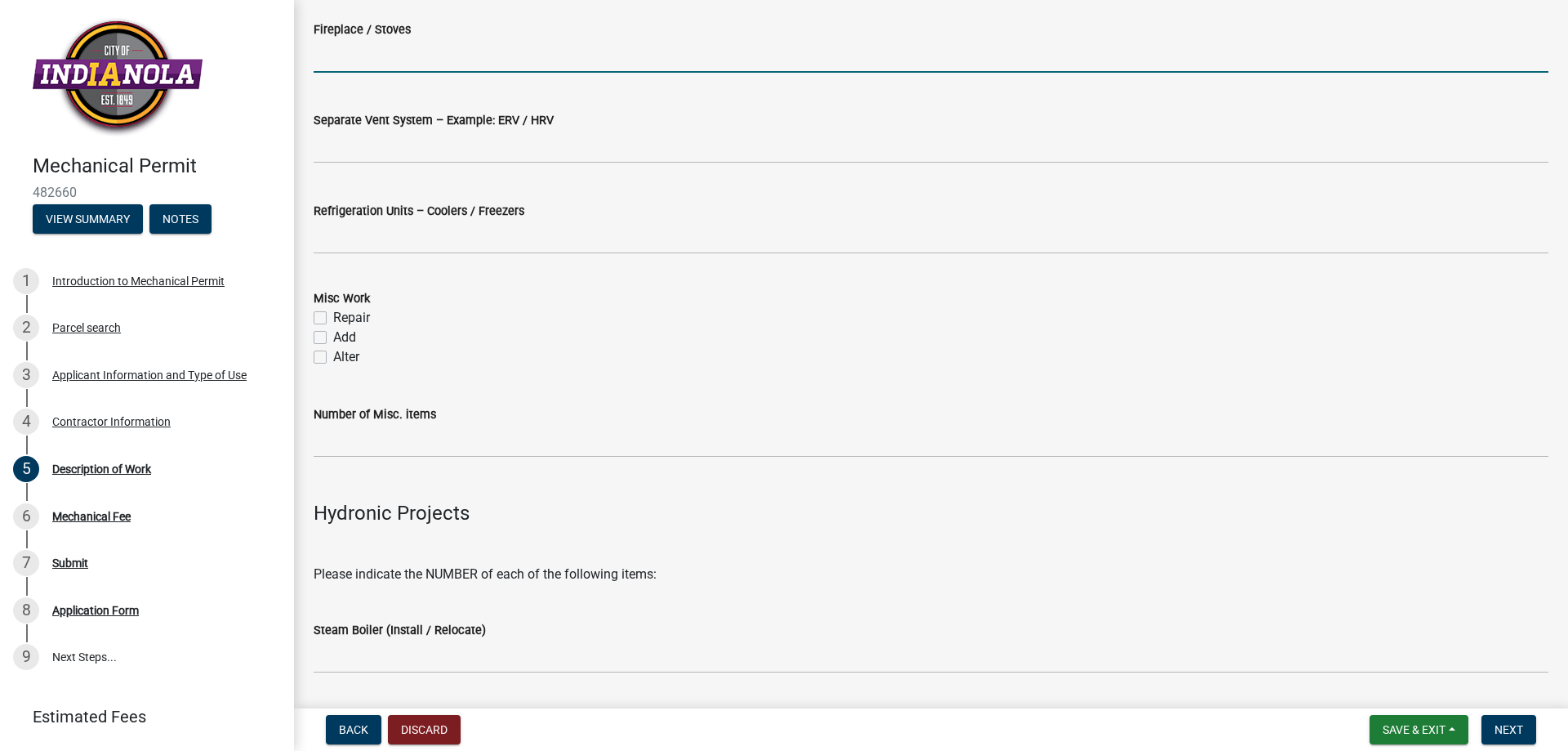
click at [397, 73] on input "text" at bounding box center [931, 56] width 1235 height 33
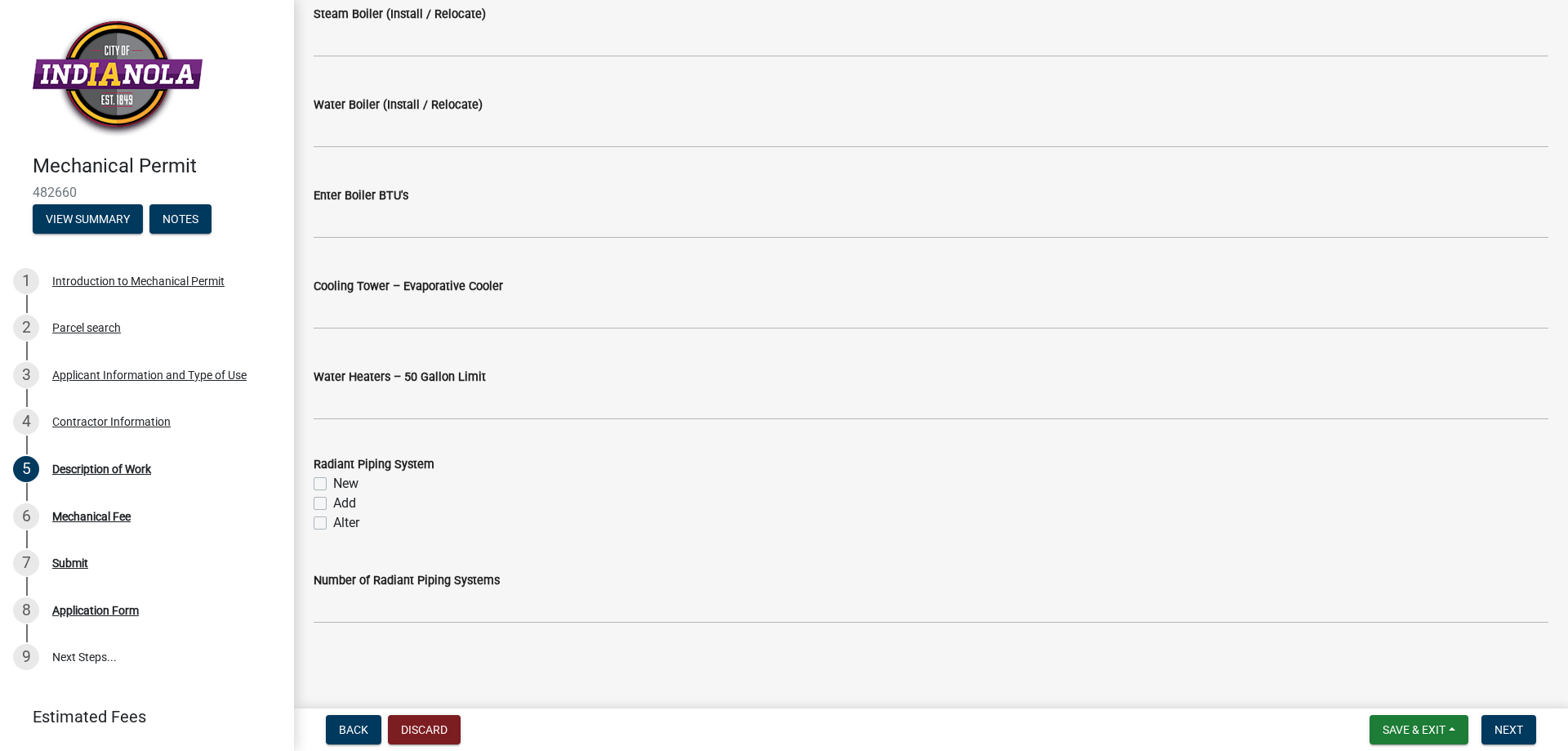
scroll to position [2898, 0]
type input "1"
click at [1520, 723] on button "Next" at bounding box center [1509, 730] width 55 height 30
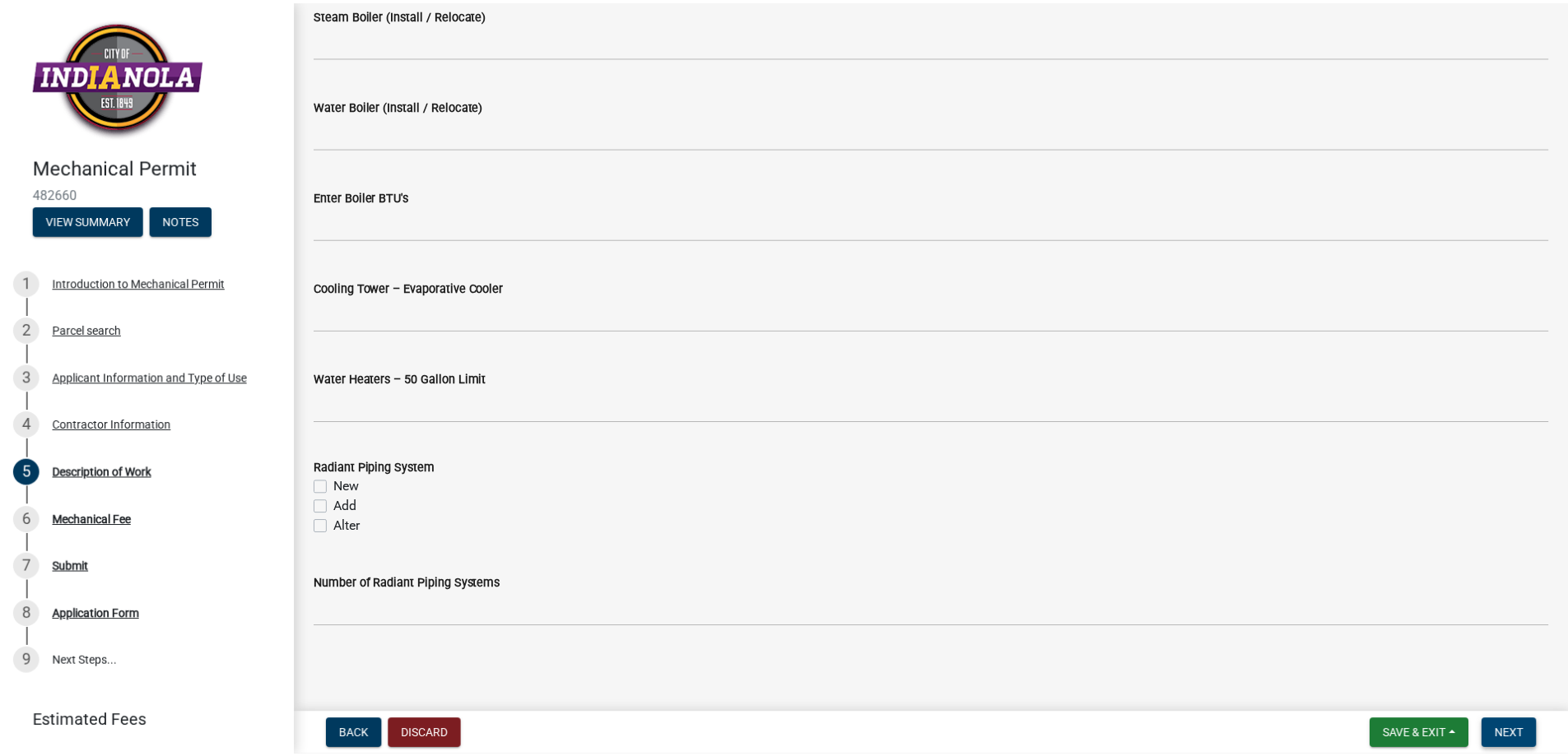
scroll to position [0, 0]
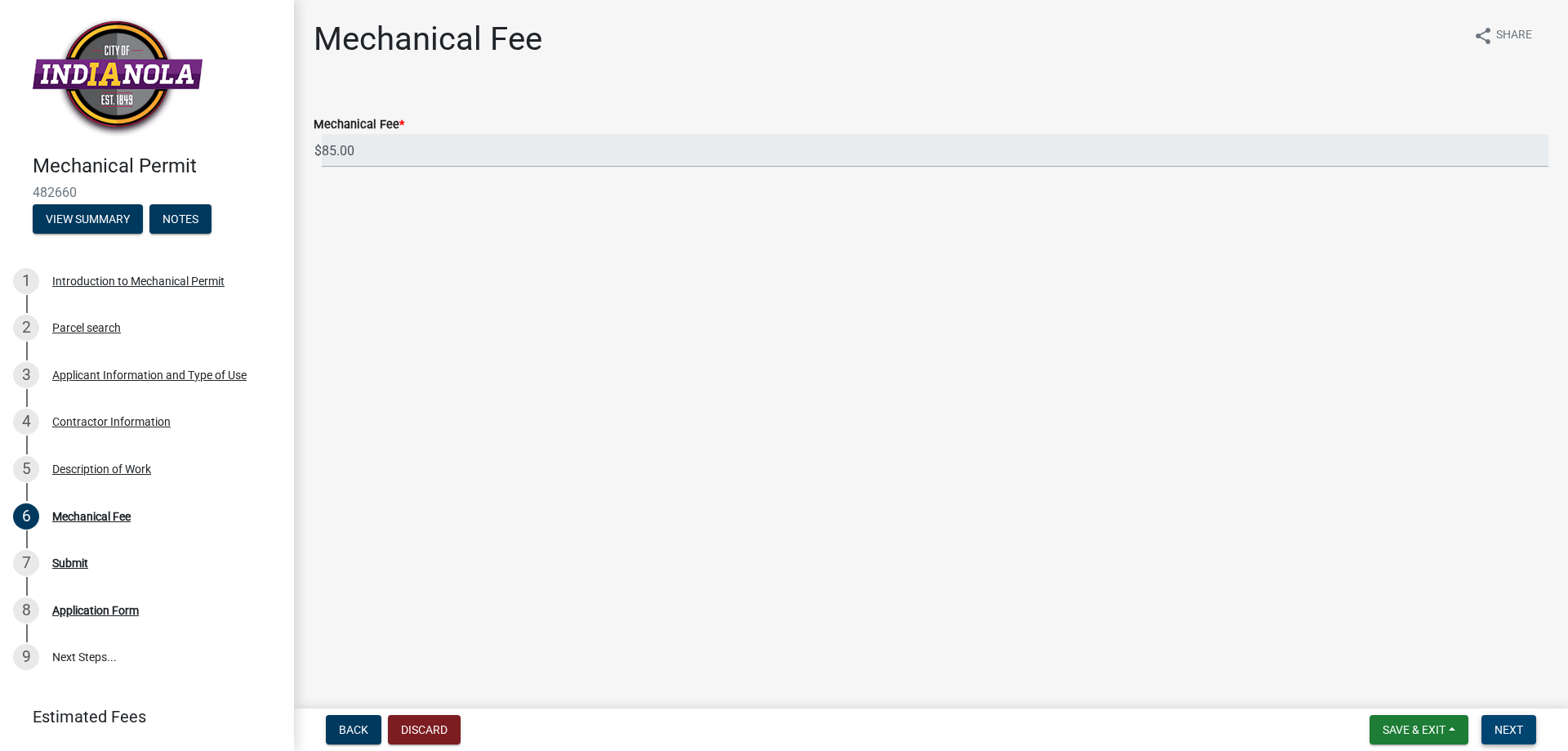
click at [1499, 723] on span "Next" at bounding box center [1509, 730] width 29 height 13
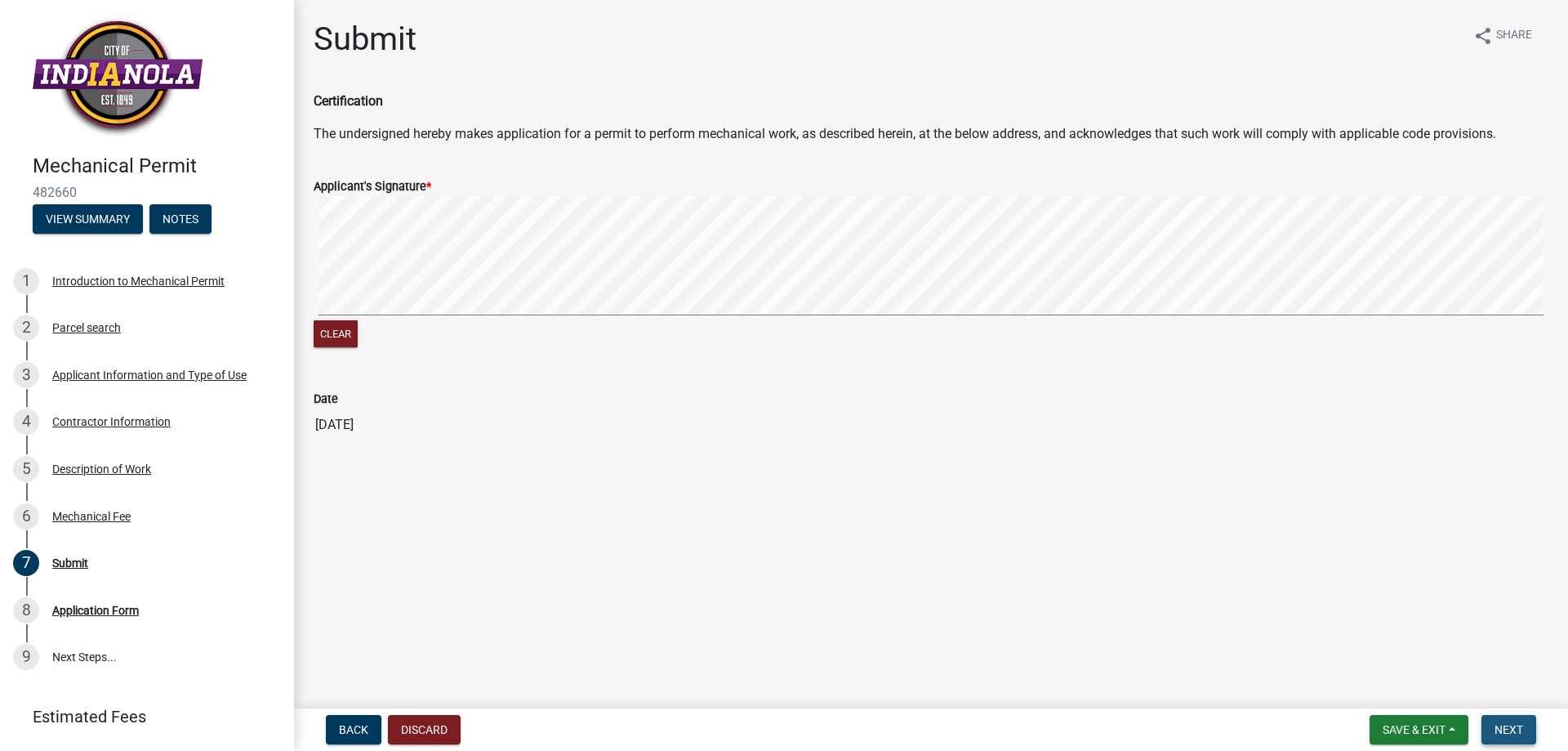
click at [1515, 723] on button "Next" at bounding box center [1509, 730] width 55 height 30
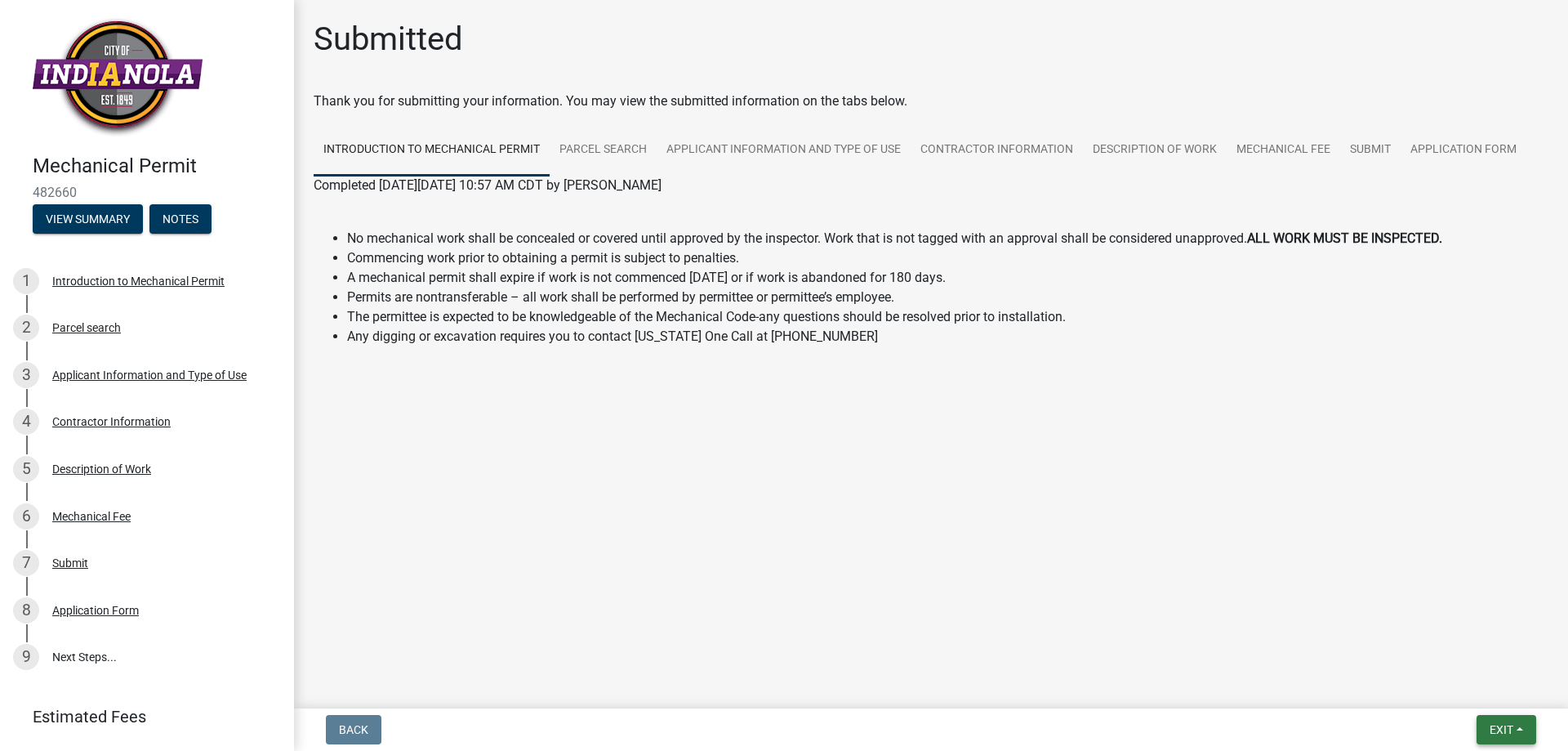
click at [1504, 725] on button "Exit" at bounding box center [1506, 730] width 59 height 30
click at [1407, 678] on button "Save & Exit" at bounding box center [1471, 680] width 131 height 39
